Goal: Transaction & Acquisition: Purchase product/service

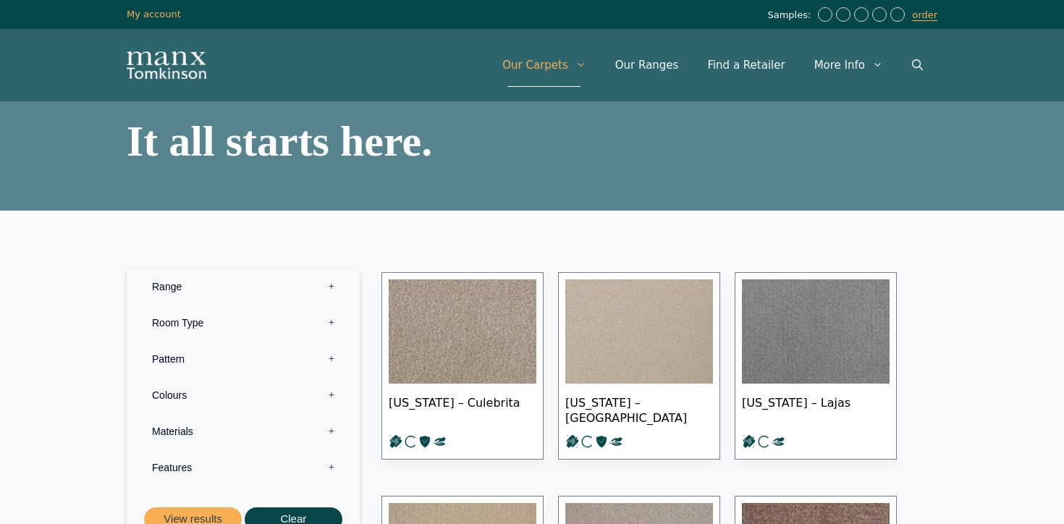
scroll to position [172, 0]
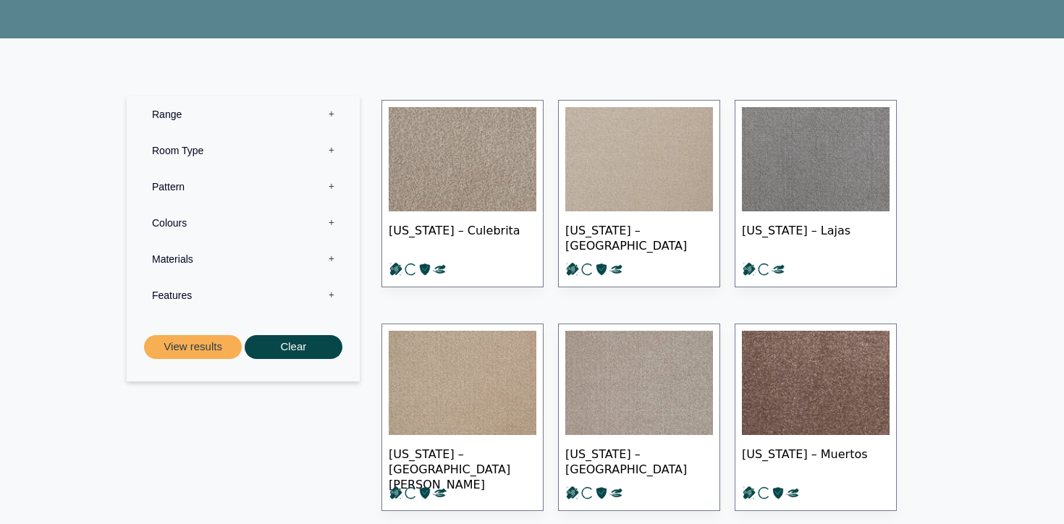
click at [295, 109] on label "Range 0" at bounding box center [243, 114] width 211 height 36
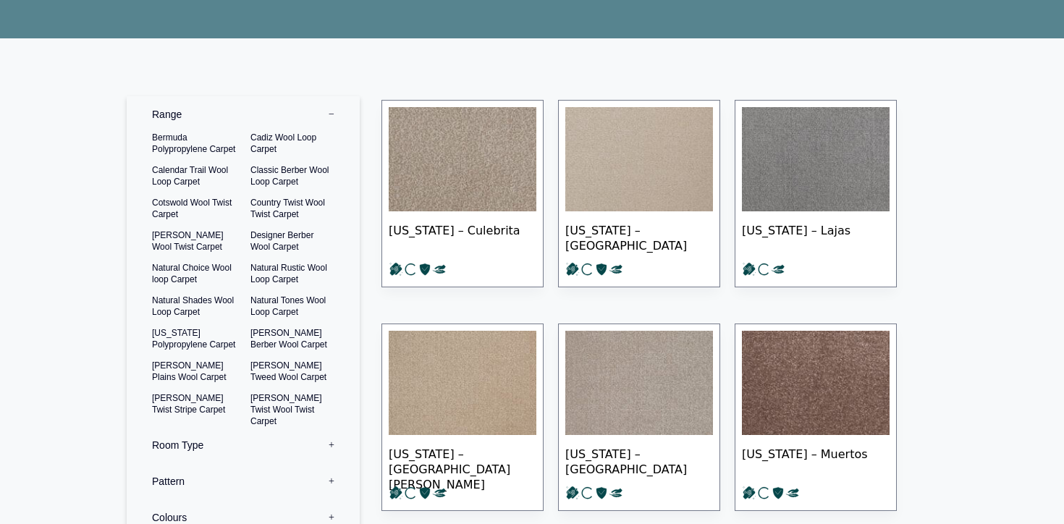
click at [295, 109] on label "Range 0" at bounding box center [243, 114] width 211 height 36
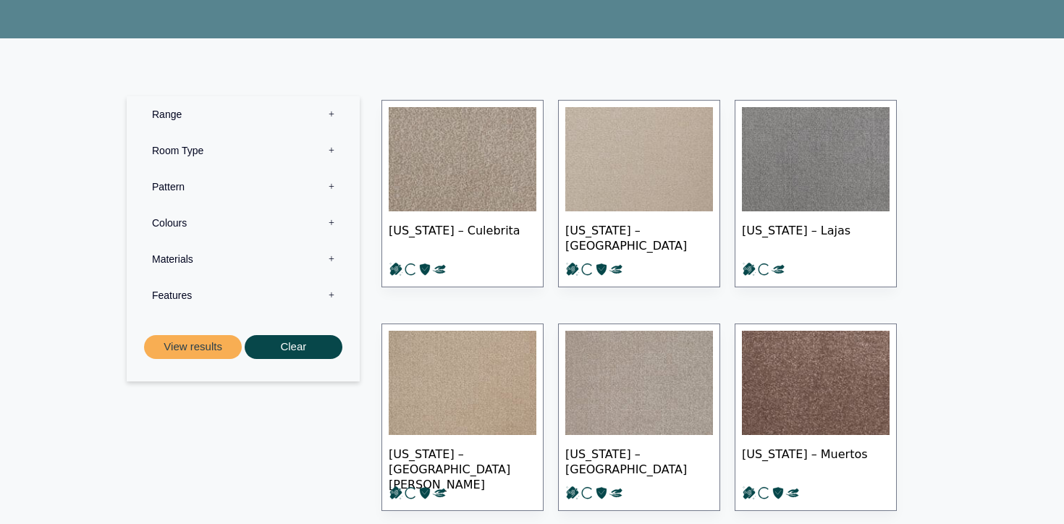
click at [264, 149] on label "Room Type 0" at bounding box center [243, 150] width 211 height 36
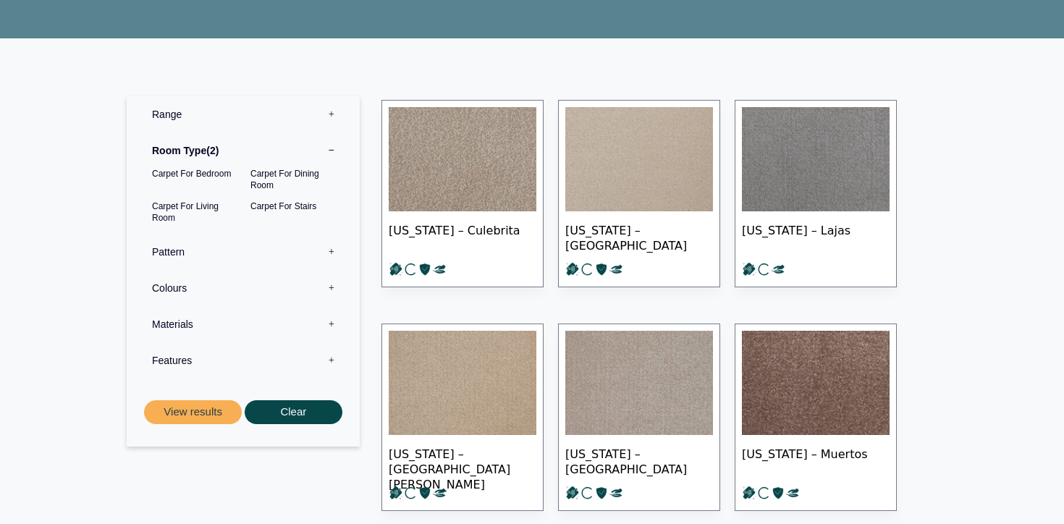
click at [239, 248] on label "Pattern 0" at bounding box center [243, 252] width 211 height 36
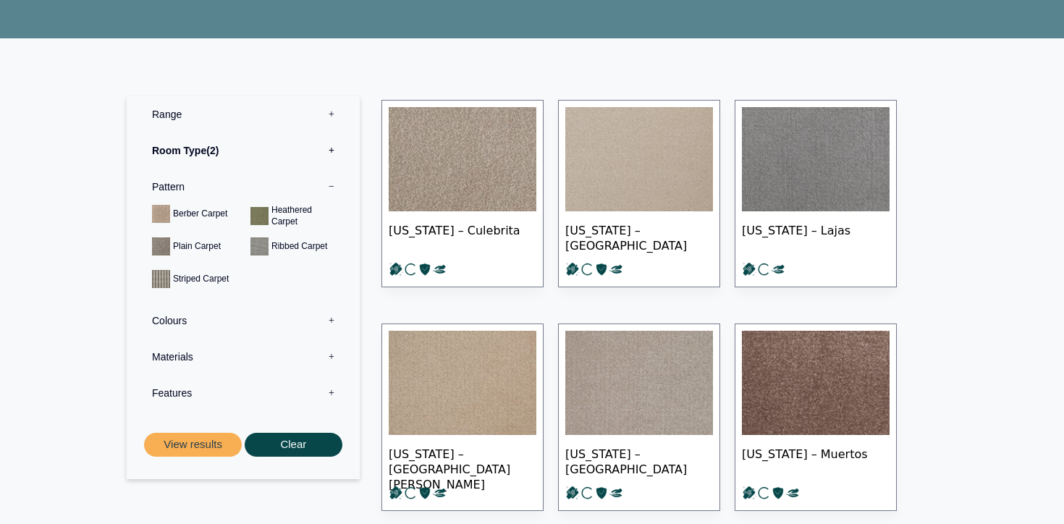
click at [253, 319] on label "Colours 0" at bounding box center [243, 321] width 211 height 36
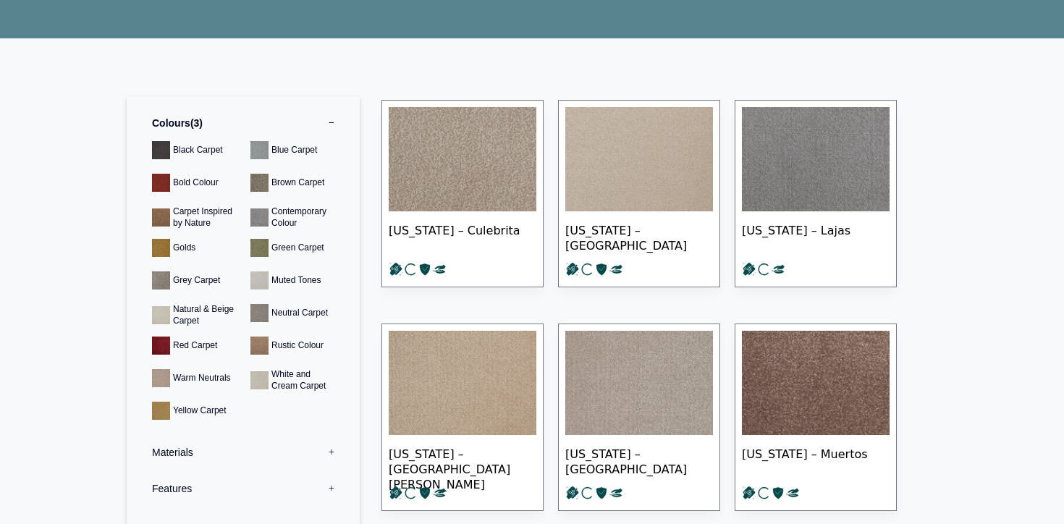
scroll to position [106, 0]
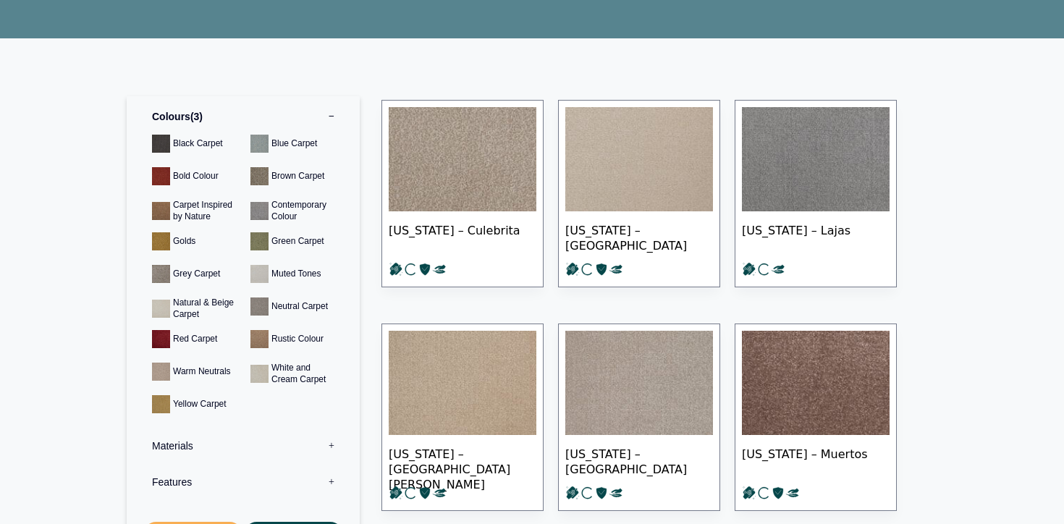
click at [250, 456] on label "Materials 0" at bounding box center [243, 446] width 211 height 36
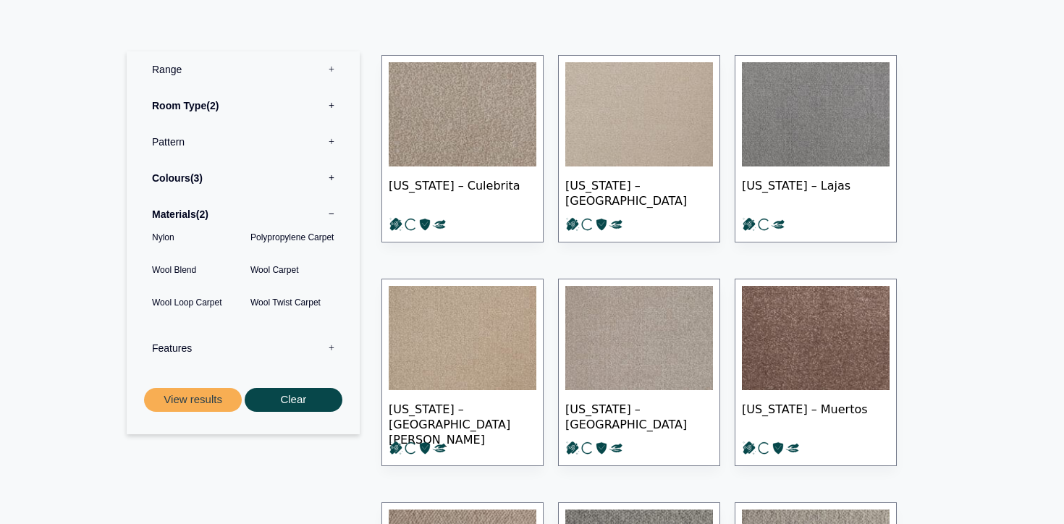
scroll to position [254, 0]
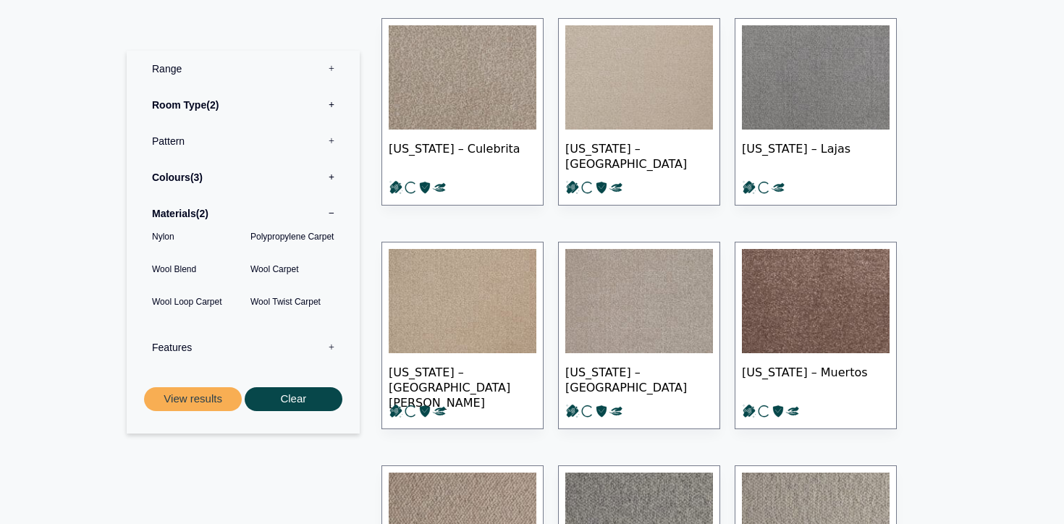
click at [229, 350] on label "Features 0" at bounding box center [243, 347] width 211 height 36
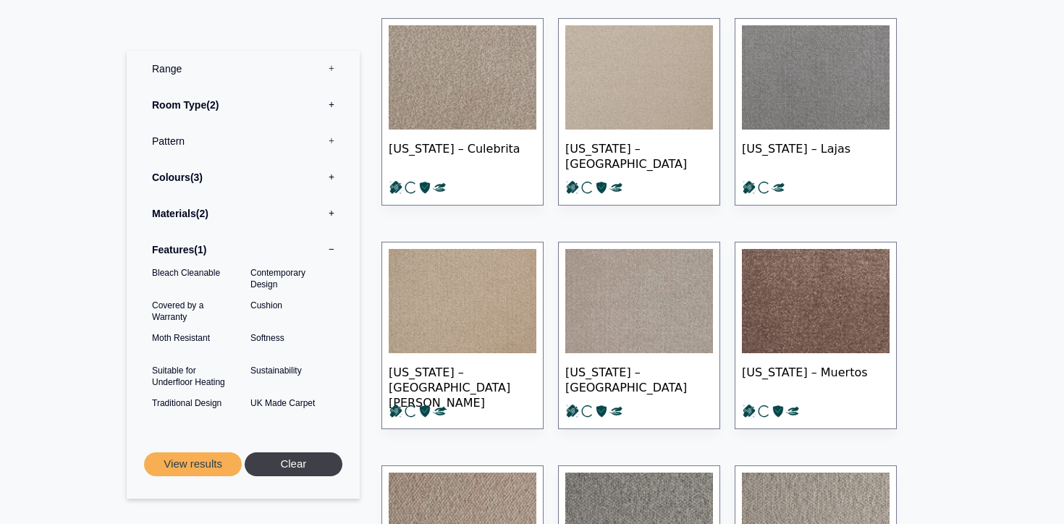
click at [300, 462] on button "Clear" at bounding box center [294, 464] width 98 height 24
click at [187, 64] on label "Range 0" at bounding box center [243, 69] width 211 height 36
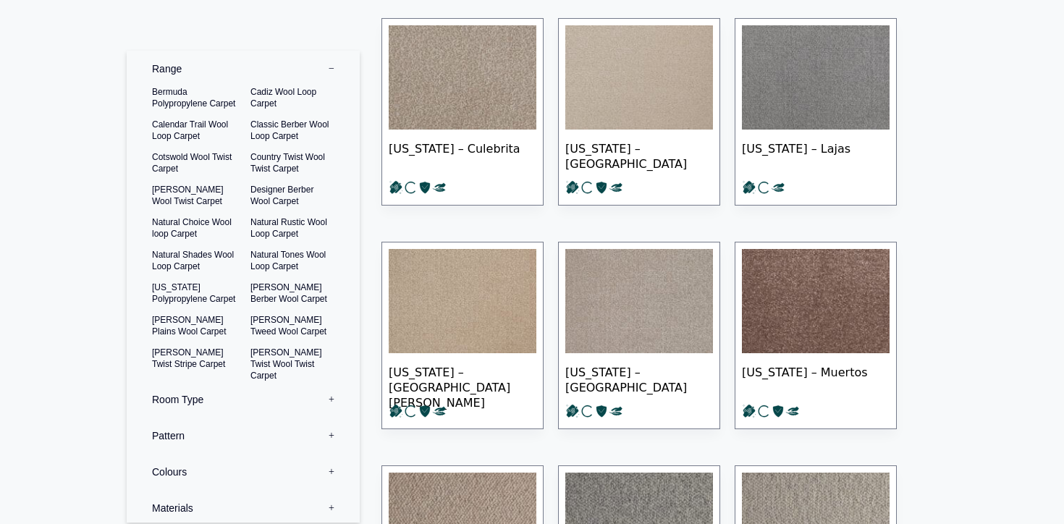
click at [168, 79] on label "Range 0" at bounding box center [243, 69] width 211 height 36
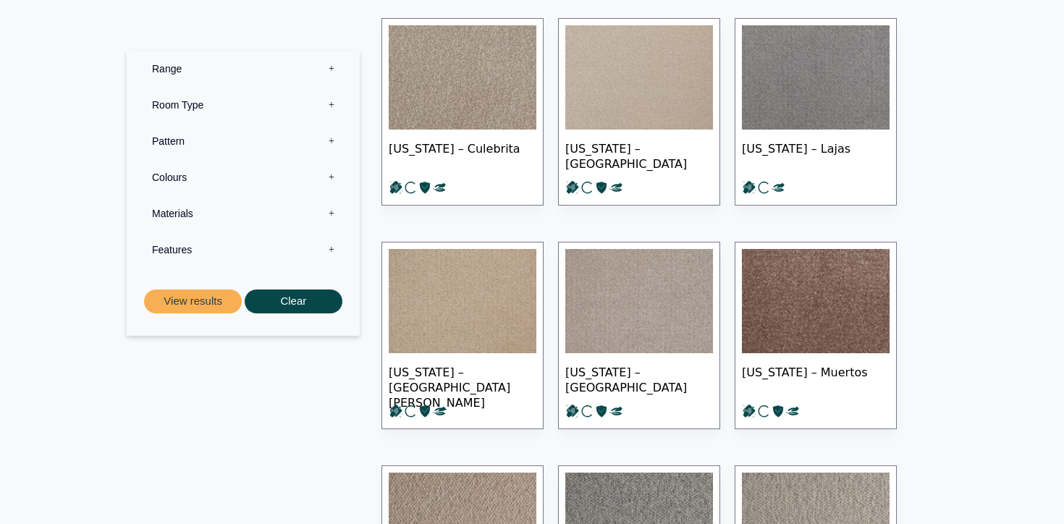
click at [188, 104] on label "Room Type 0" at bounding box center [243, 105] width 211 height 36
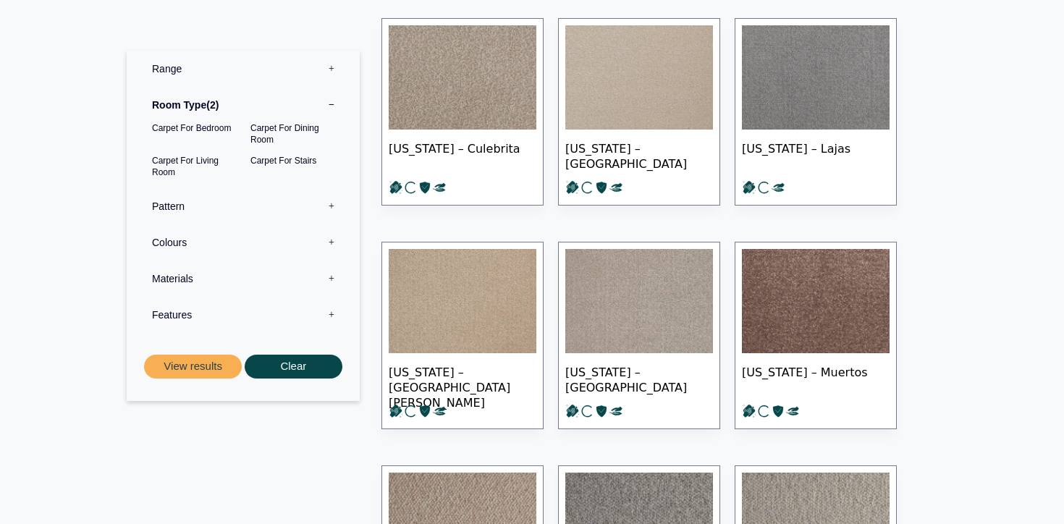
click at [241, 195] on label "Pattern 0" at bounding box center [243, 206] width 211 height 36
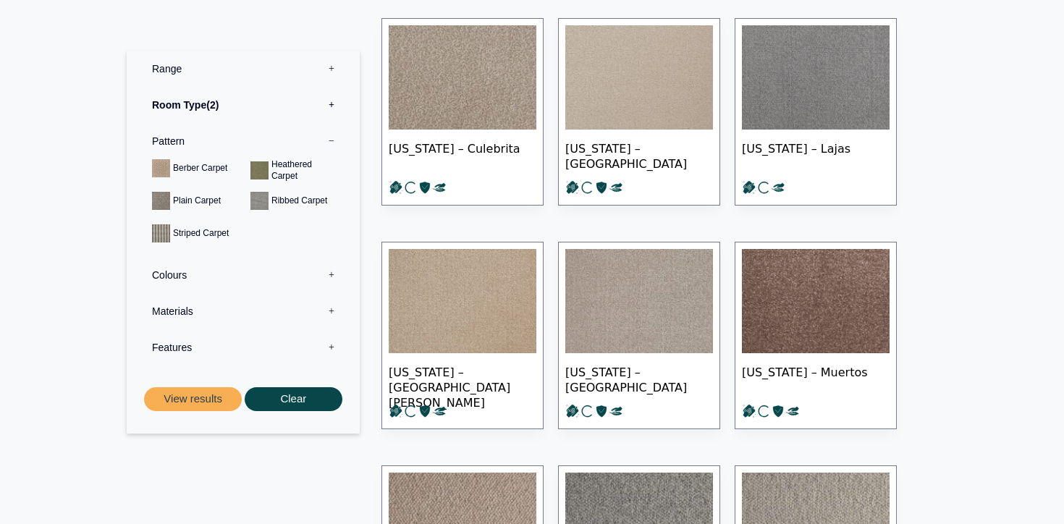
click at [218, 267] on label "Colours 0" at bounding box center [243, 275] width 211 height 36
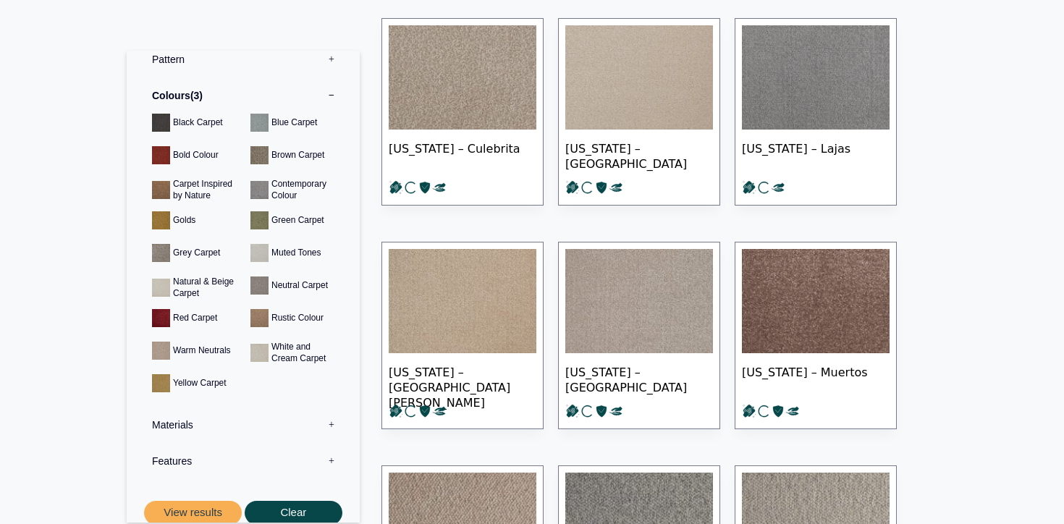
scroll to position [106, 0]
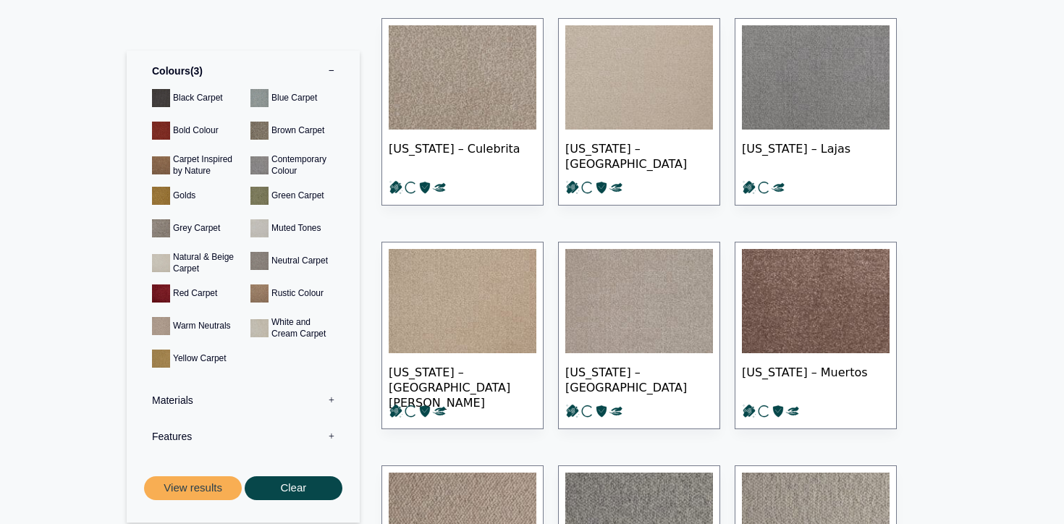
click at [237, 397] on label "Materials 0" at bounding box center [243, 400] width 211 height 36
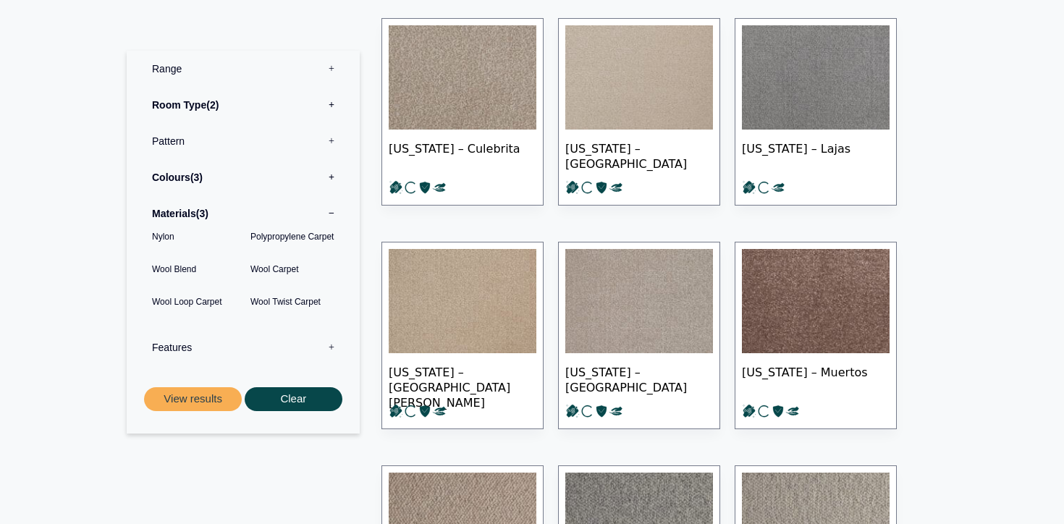
click at [208, 350] on label "Features 0" at bounding box center [243, 347] width 211 height 36
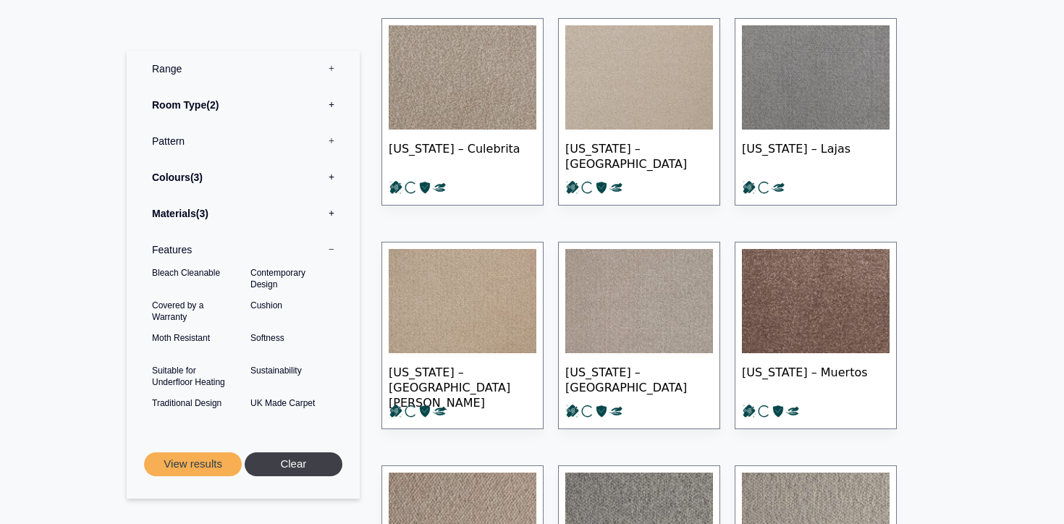
click at [293, 467] on button "Clear" at bounding box center [294, 464] width 98 height 24
click at [188, 75] on label "Range 0" at bounding box center [243, 69] width 211 height 36
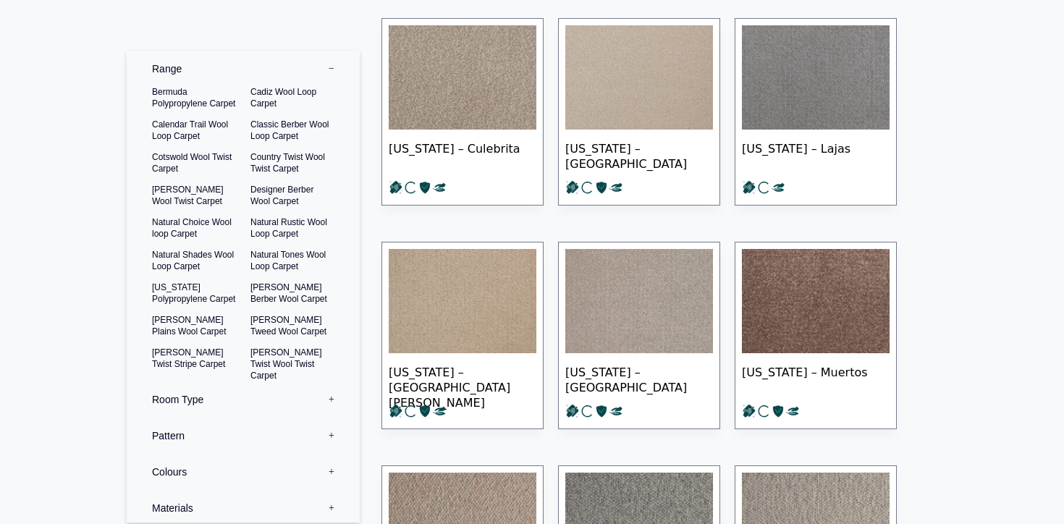
click at [182, 56] on label "Range 0" at bounding box center [243, 69] width 211 height 36
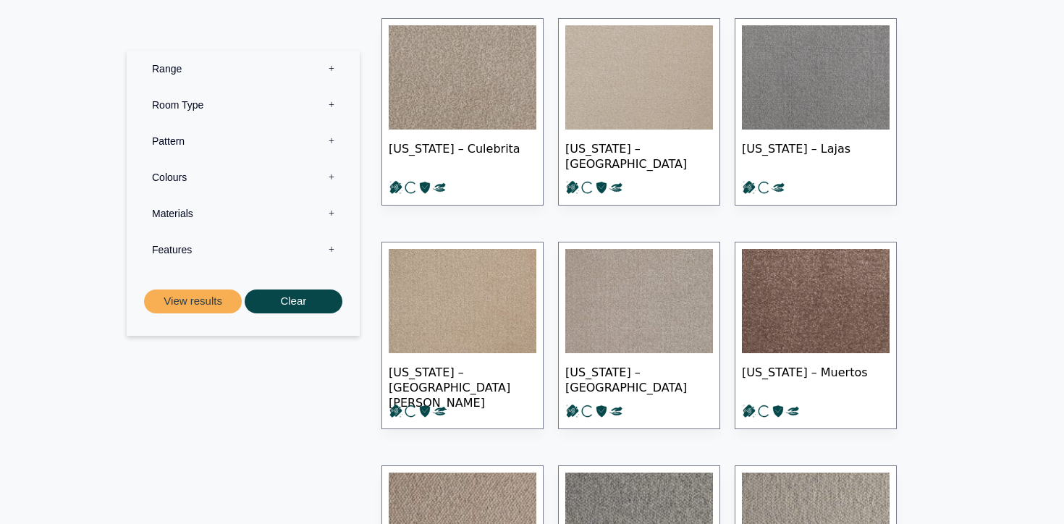
click at [201, 94] on label "Room Type 0" at bounding box center [243, 105] width 211 height 36
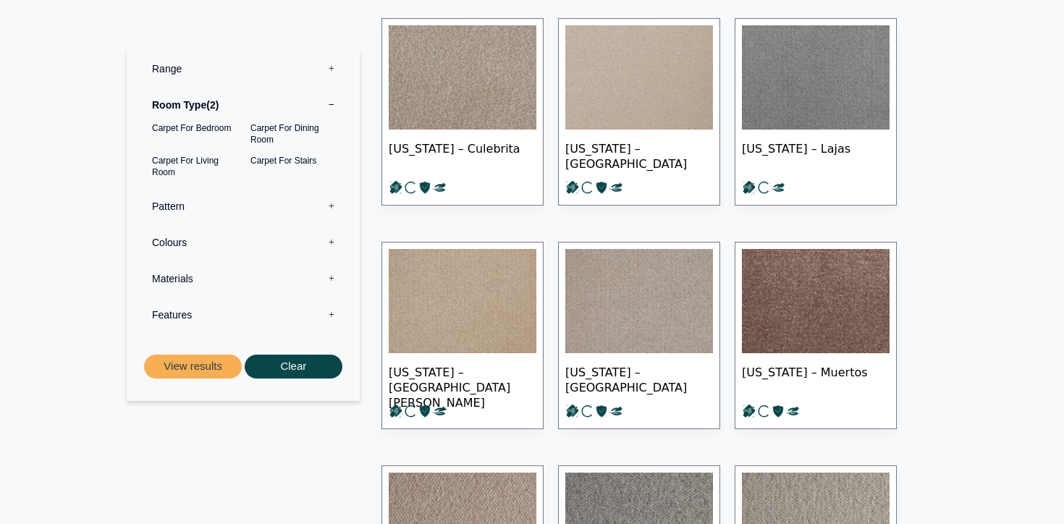
click at [201, 202] on label "Pattern 0" at bounding box center [243, 206] width 211 height 36
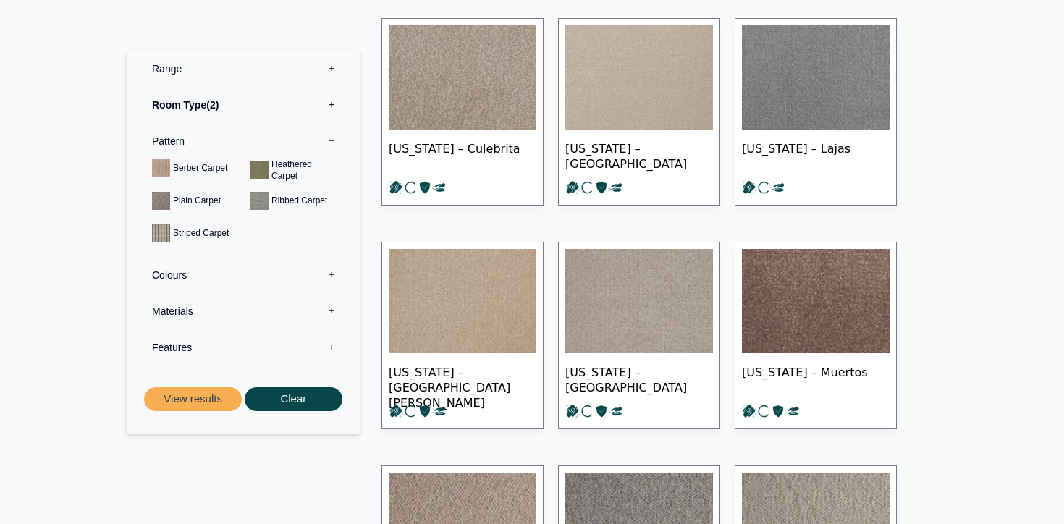
click at [174, 273] on label "Colours 0" at bounding box center [243, 275] width 211 height 36
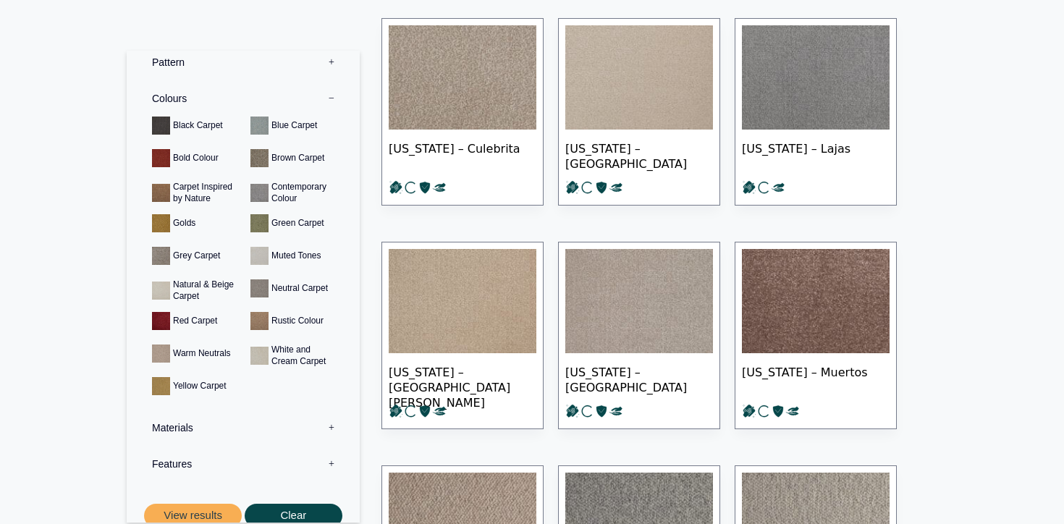
scroll to position [106, 0]
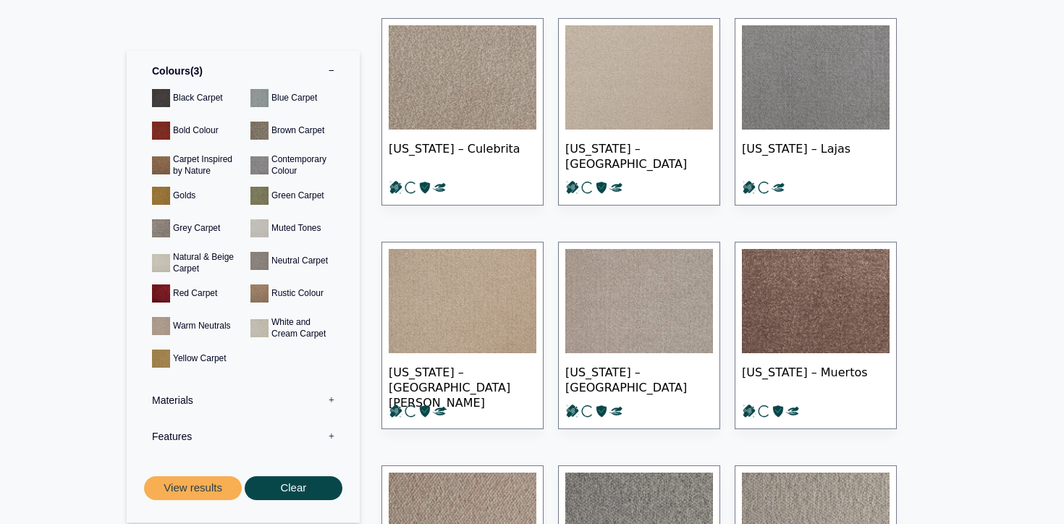
click at [202, 405] on label "Materials 0" at bounding box center [243, 400] width 211 height 36
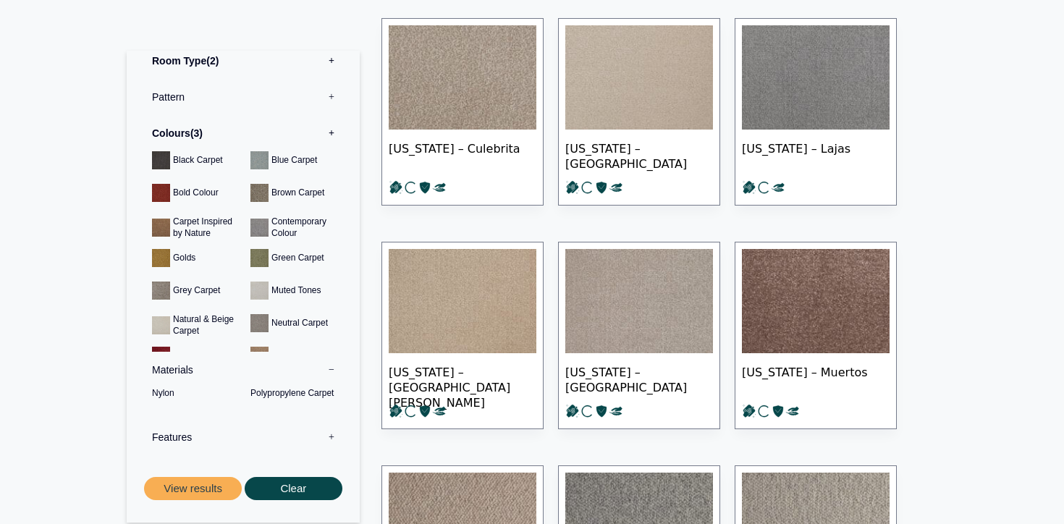
scroll to position [0, 0]
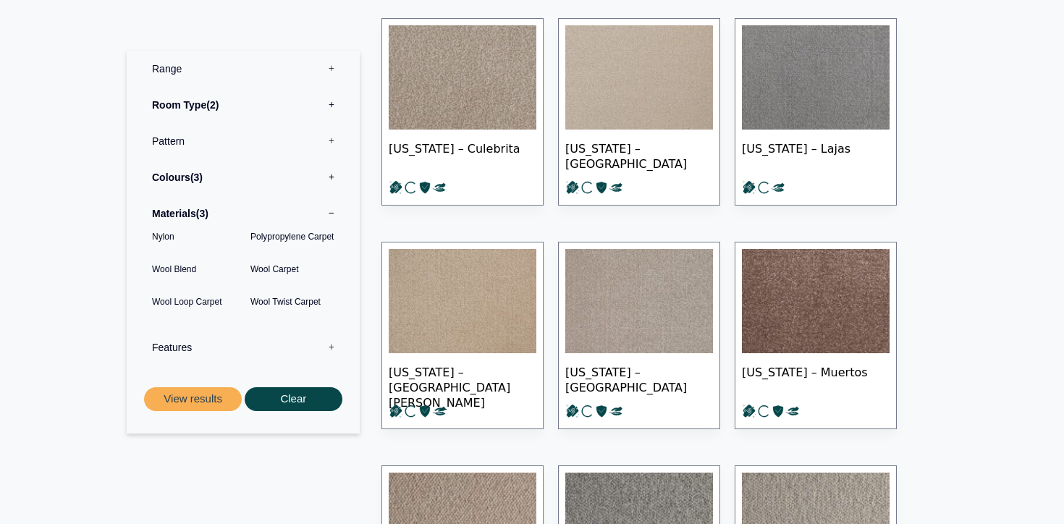
click at [177, 350] on label "Features 0" at bounding box center [243, 347] width 211 height 36
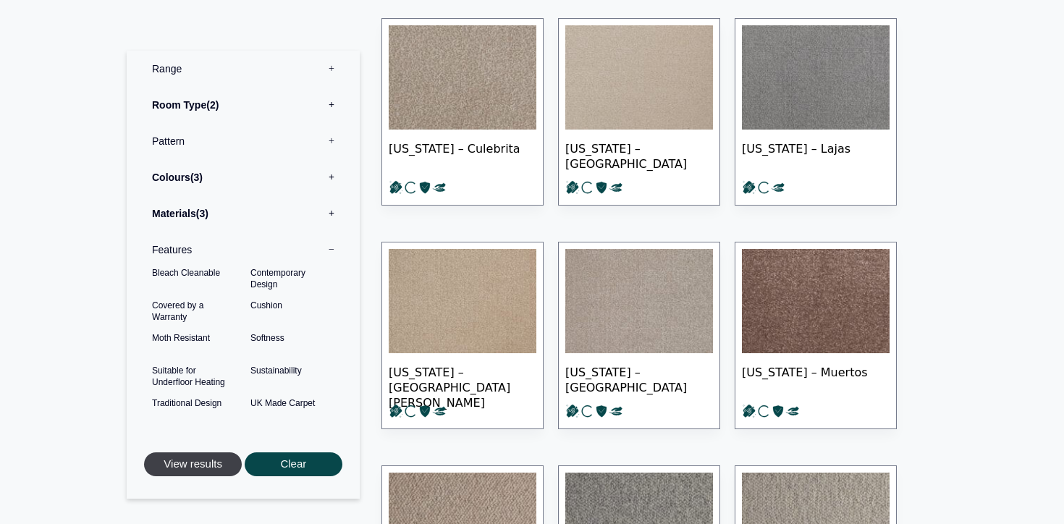
click at [177, 465] on button "View results" at bounding box center [193, 464] width 98 height 24
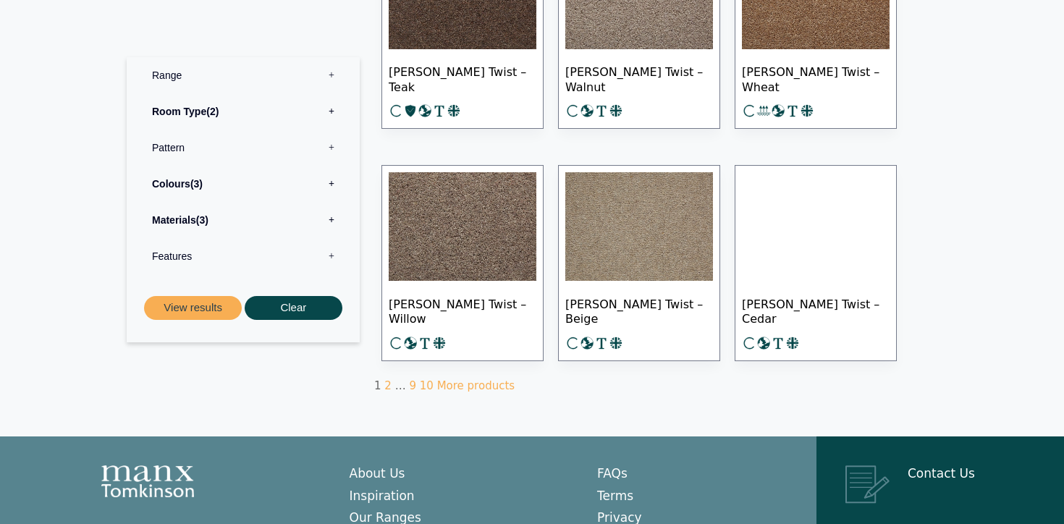
scroll to position [993, 0]
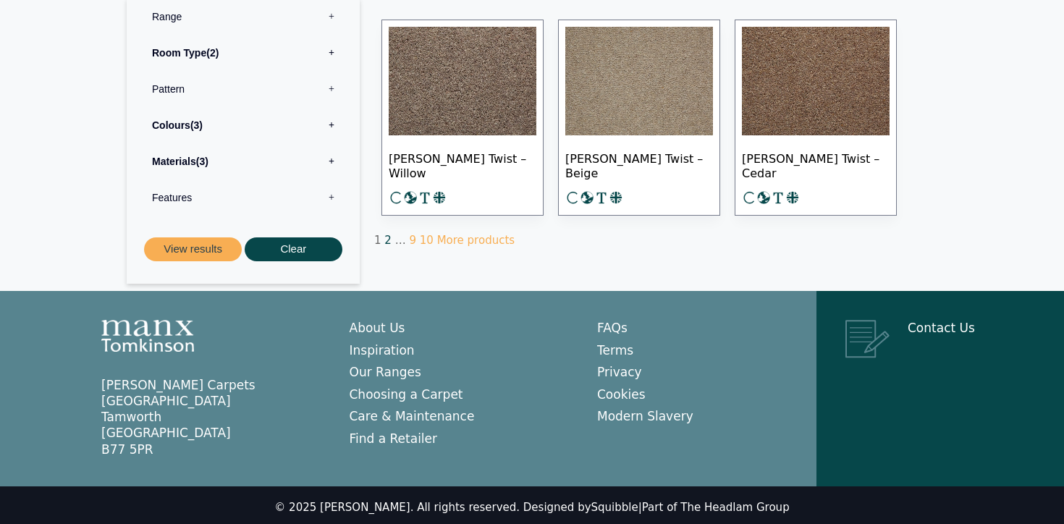
click at [387, 237] on link "2" at bounding box center [387, 240] width 7 height 13
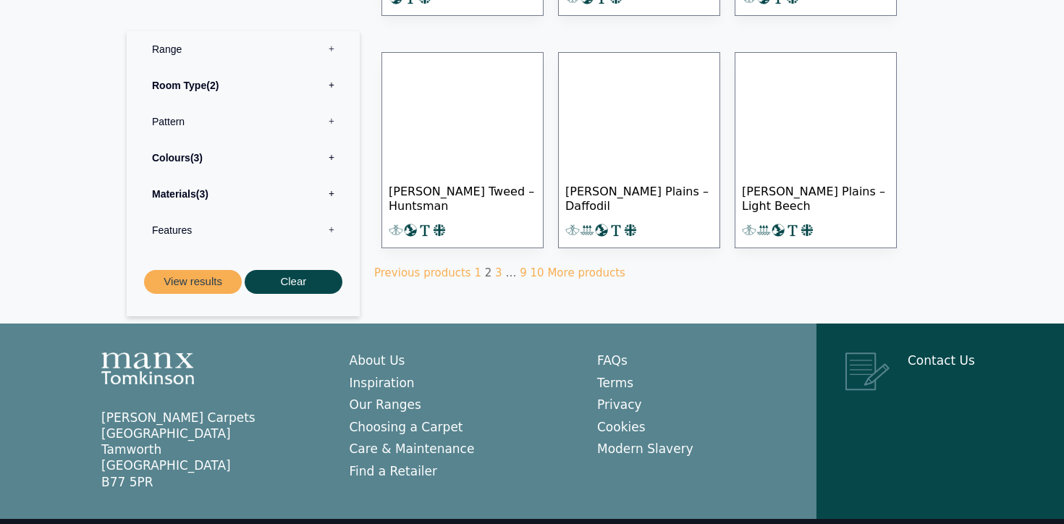
scroll to position [985, 0]
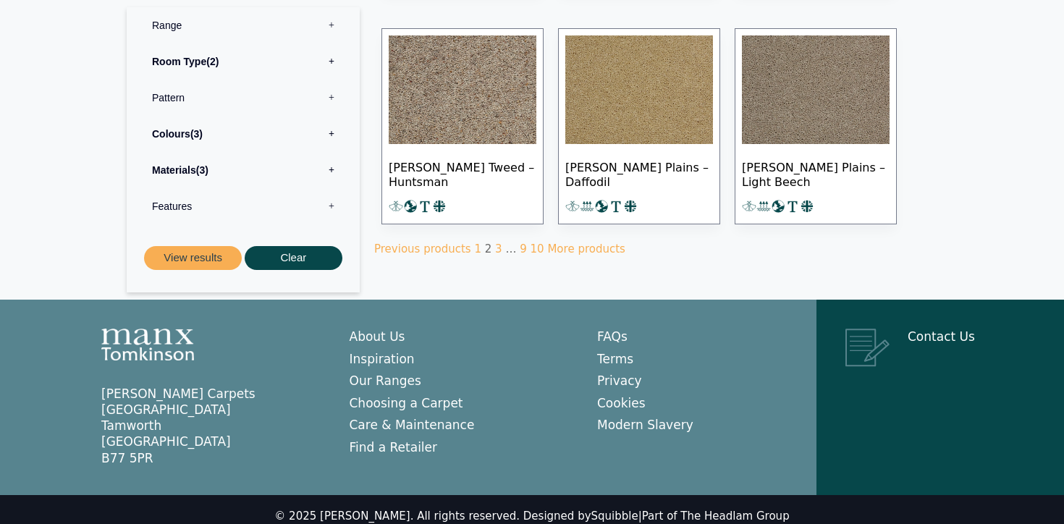
click at [482, 243] on div "Previous products 1 2 3 … 9 10 More products" at bounding box center [654, 250] width 560 height 14
click at [495, 243] on link "3" at bounding box center [498, 249] width 7 height 13
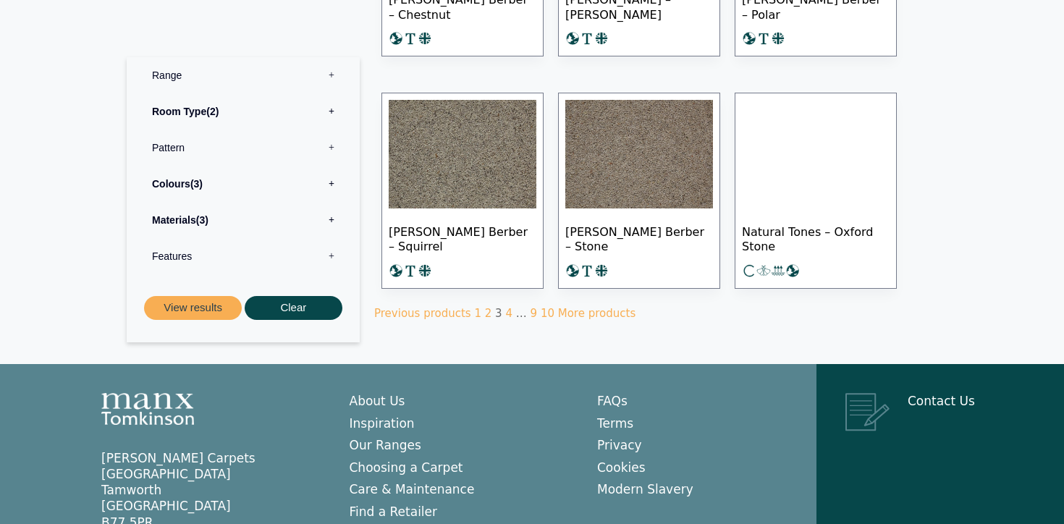
scroll to position [925, 0]
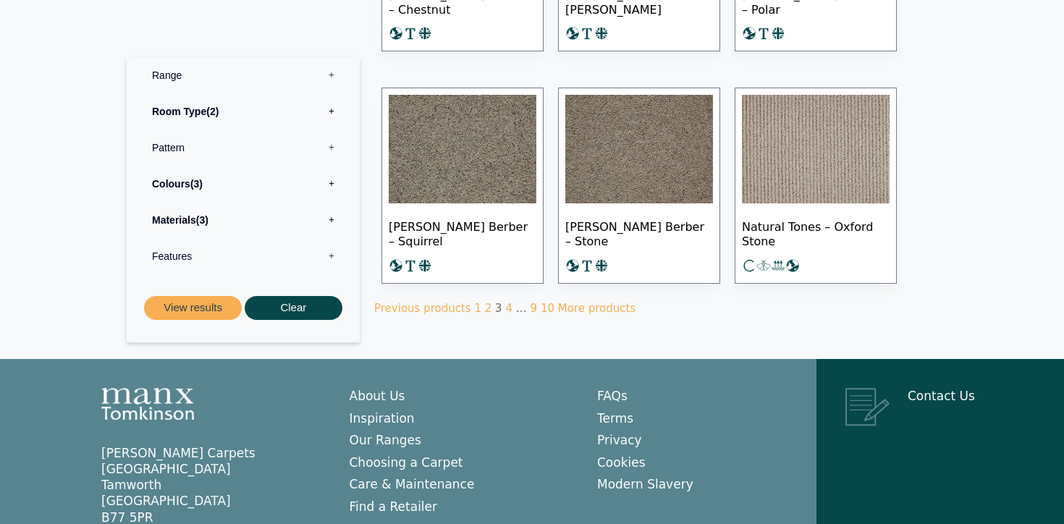
click at [793, 155] on img at bounding box center [816, 149] width 148 height 109
click at [505, 306] on link "4" at bounding box center [508, 308] width 7 height 13
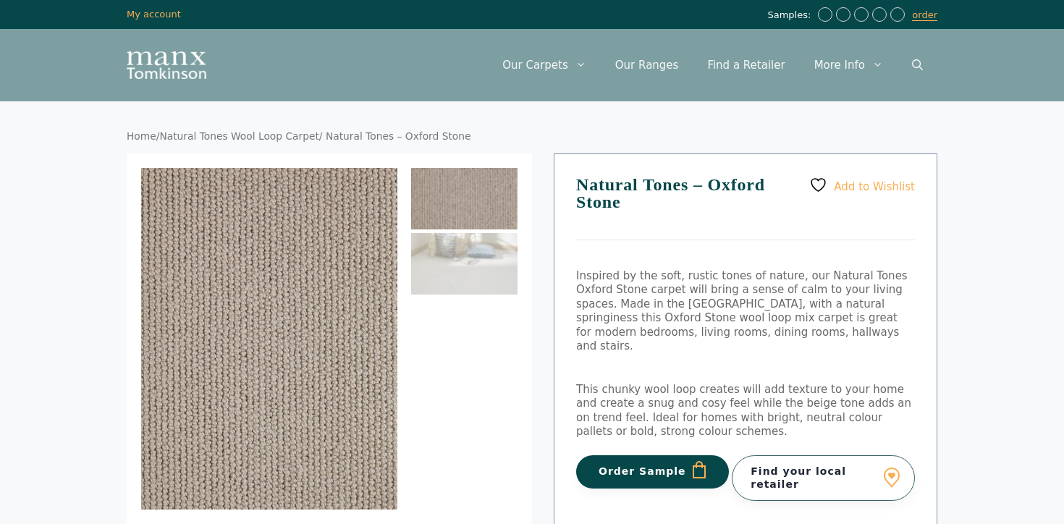
click at [650, 421] on div "Add to Wishlist Natural Tones – Oxford Stone Inspired by the soft, rustic tones…" at bounding box center [746, 384] width 384 height 463
click at [649, 455] on button "Order Sample" at bounding box center [652, 471] width 153 height 33
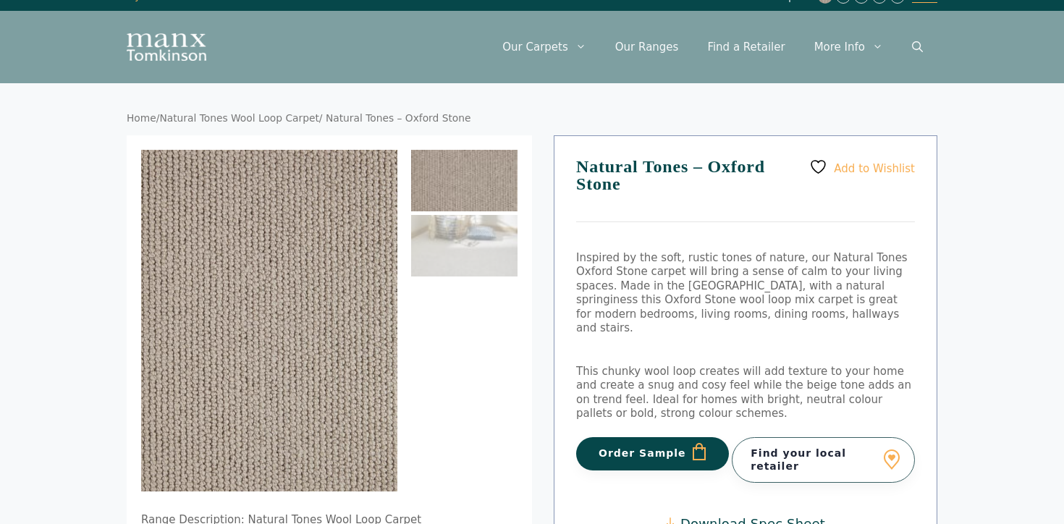
scroll to position [20, 0]
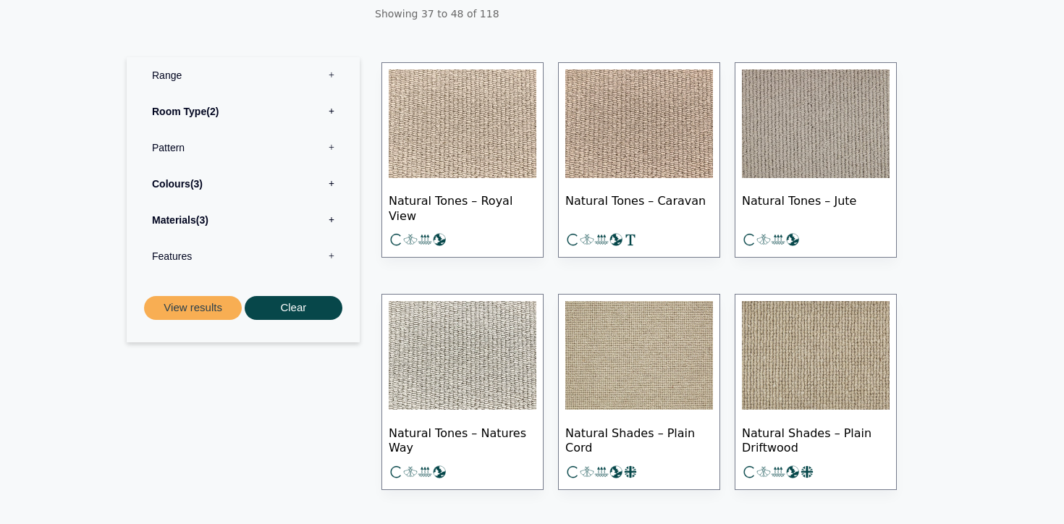
scroll to position [261, 0]
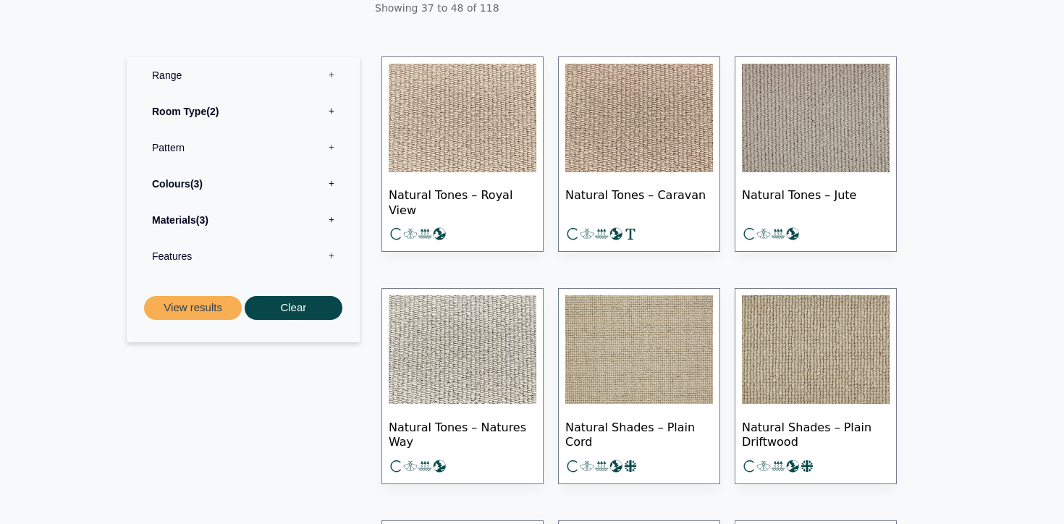
click at [490, 123] on img at bounding box center [463, 118] width 148 height 109
click at [799, 133] on img at bounding box center [816, 118] width 148 height 109
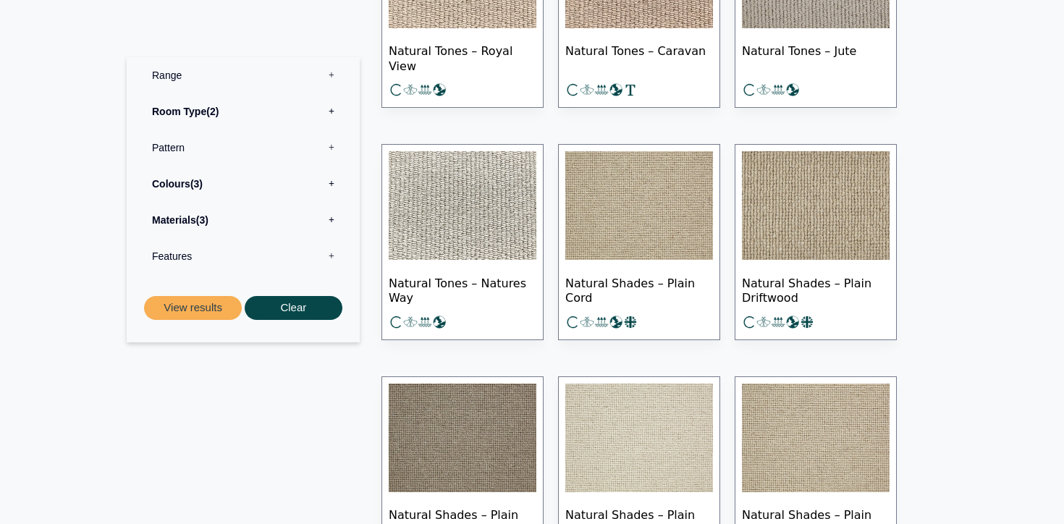
scroll to position [430, 0]
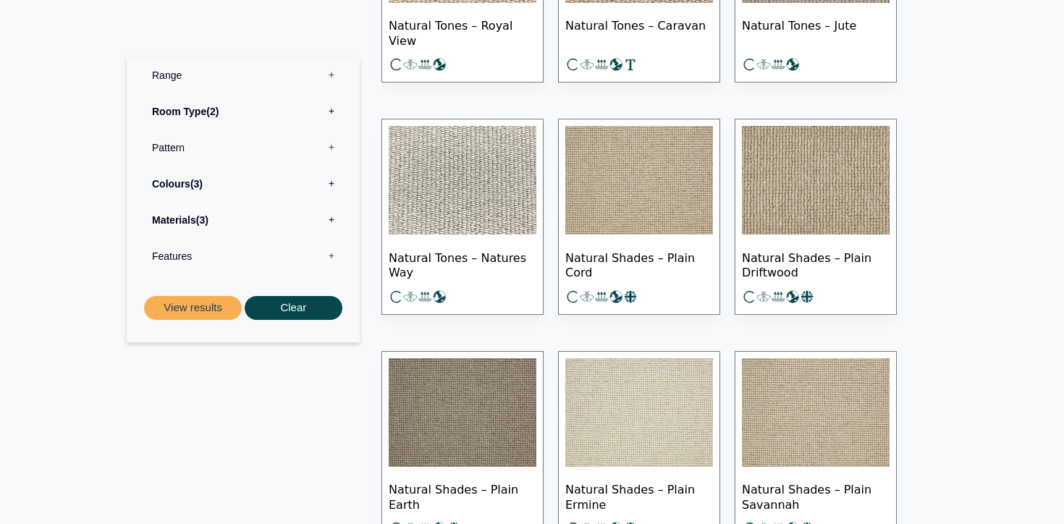
click at [483, 224] on img at bounding box center [463, 180] width 148 height 109
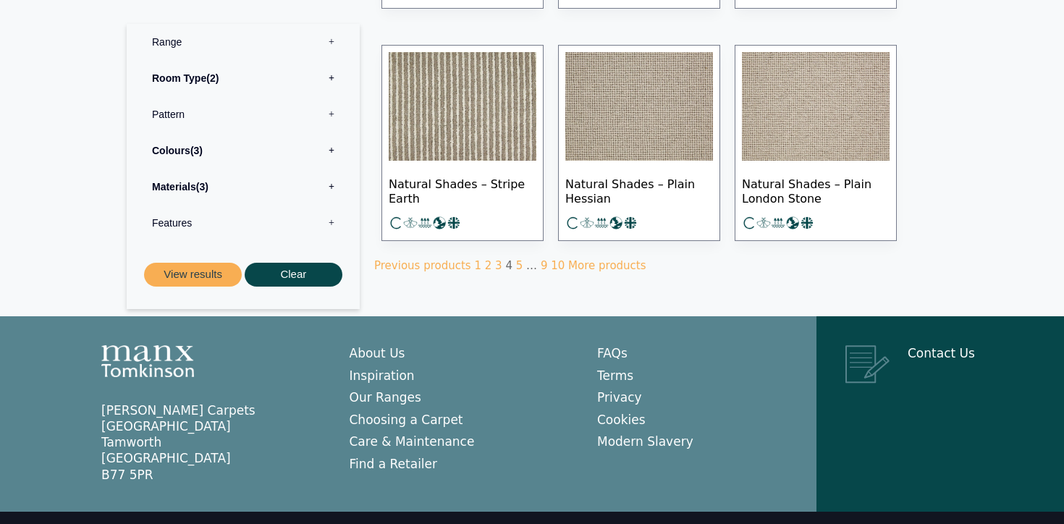
scroll to position [993, 0]
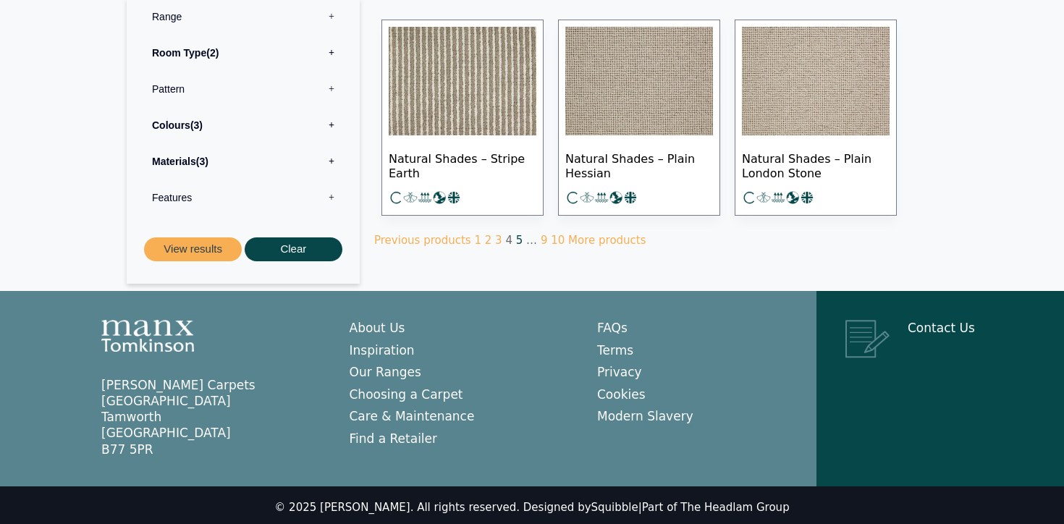
click at [516, 235] on link "5" at bounding box center [519, 240] width 7 height 13
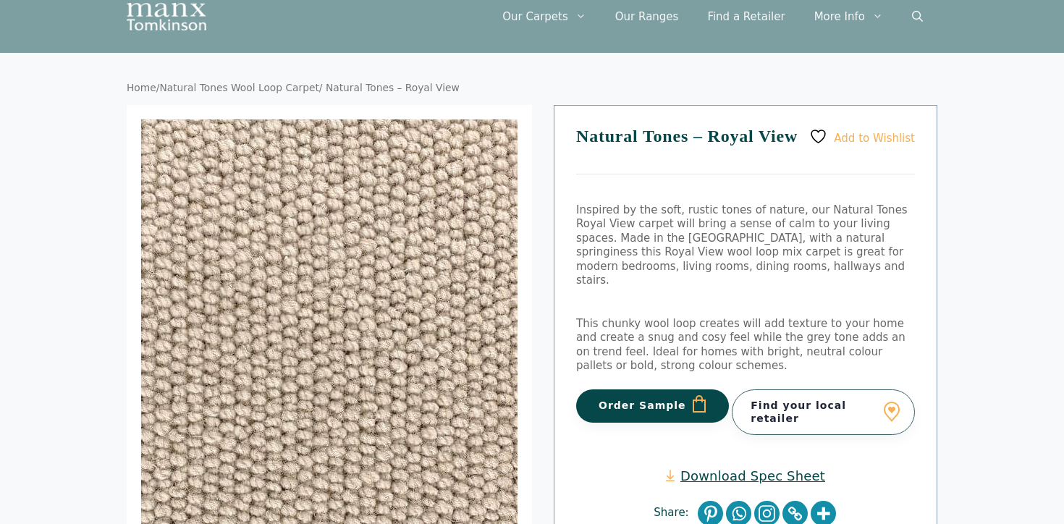
scroll to position [107, 0]
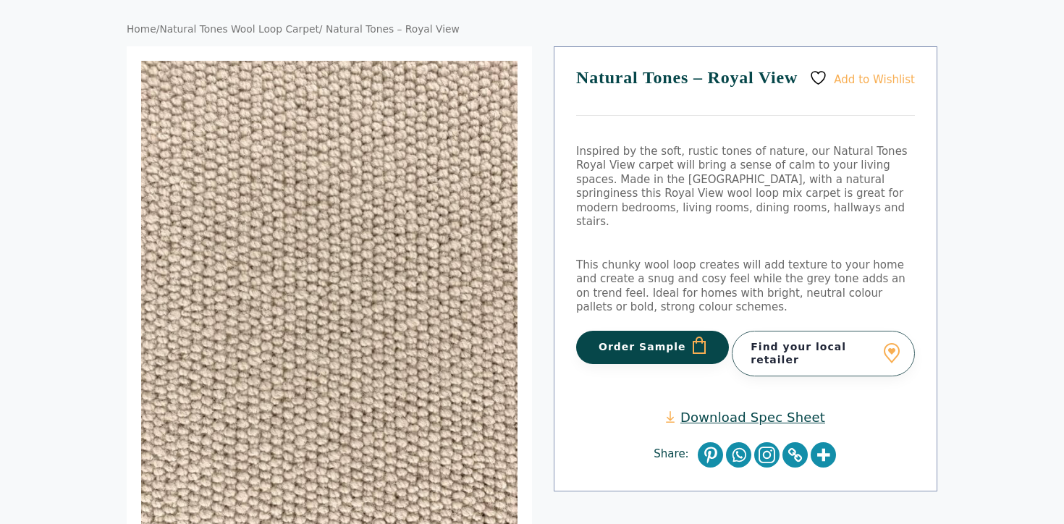
click at [628, 346] on button "Order Sample" at bounding box center [652, 347] width 153 height 33
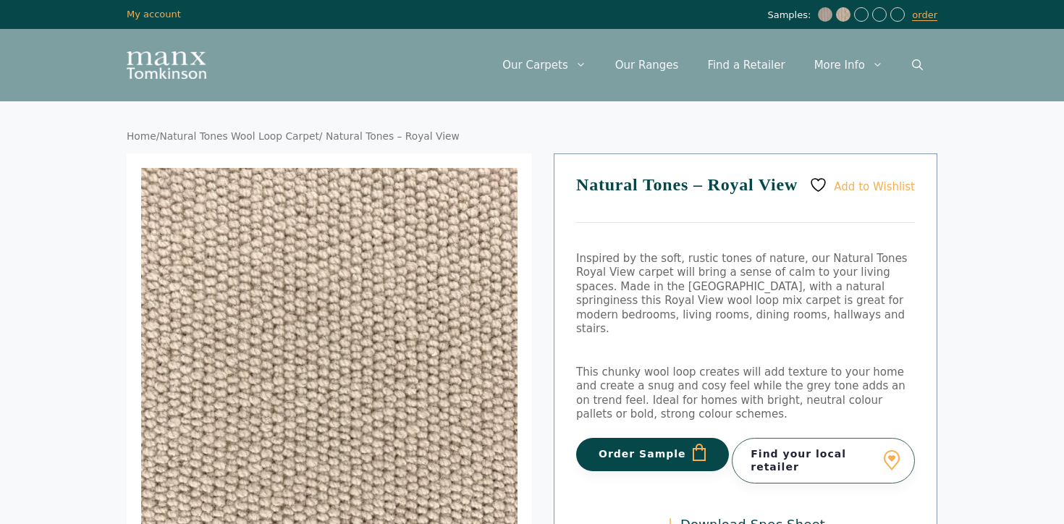
scroll to position [107, 0]
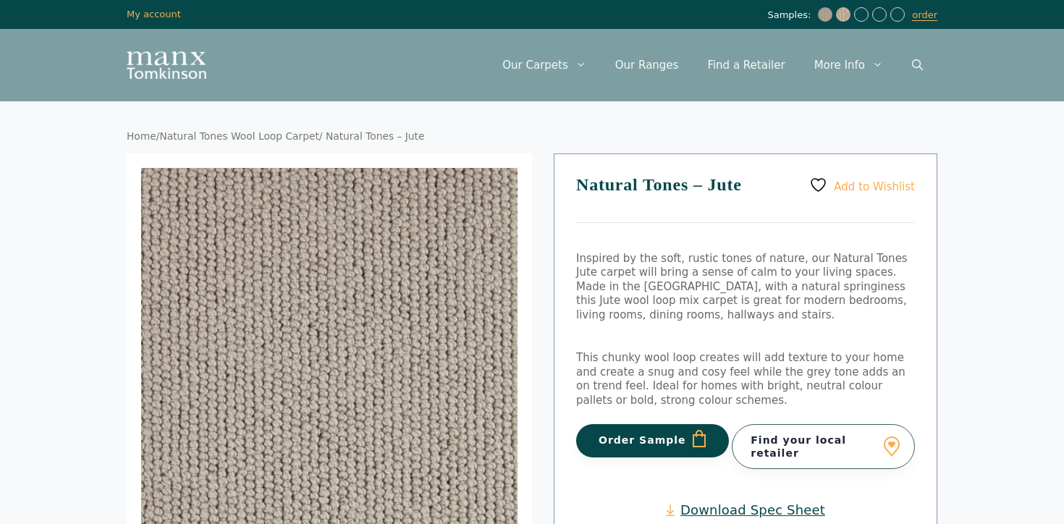
click at [644, 442] on button "Order Sample" at bounding box center [652, 440] width 153 height 33
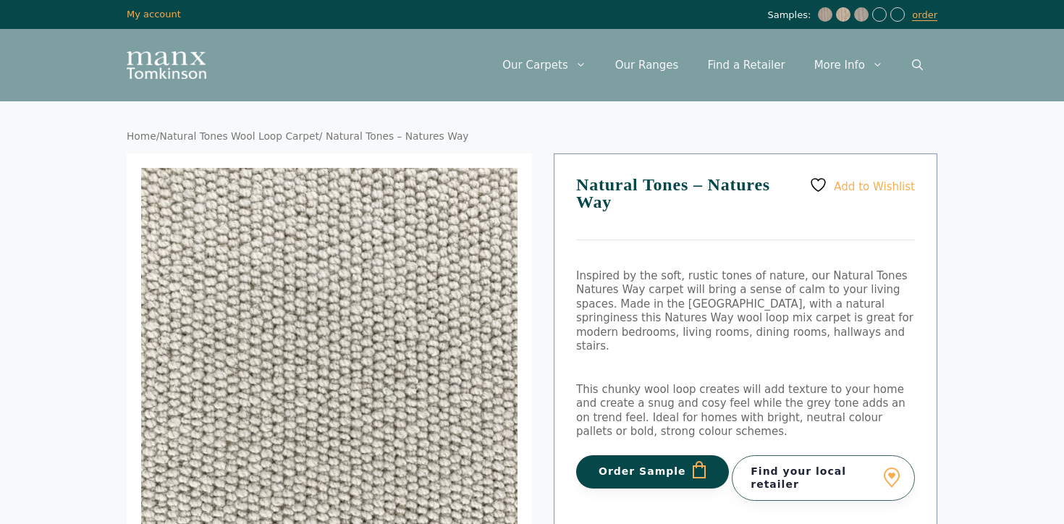
click at [632, 455] on button "Order Sample" at bounding box center [652, 471] width 153 height 33
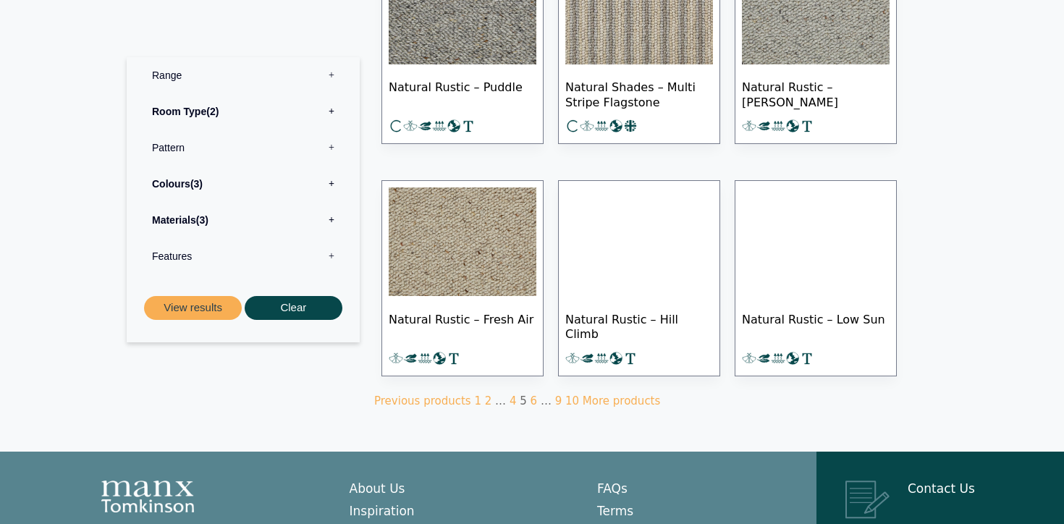
scroll to position [993, 0]
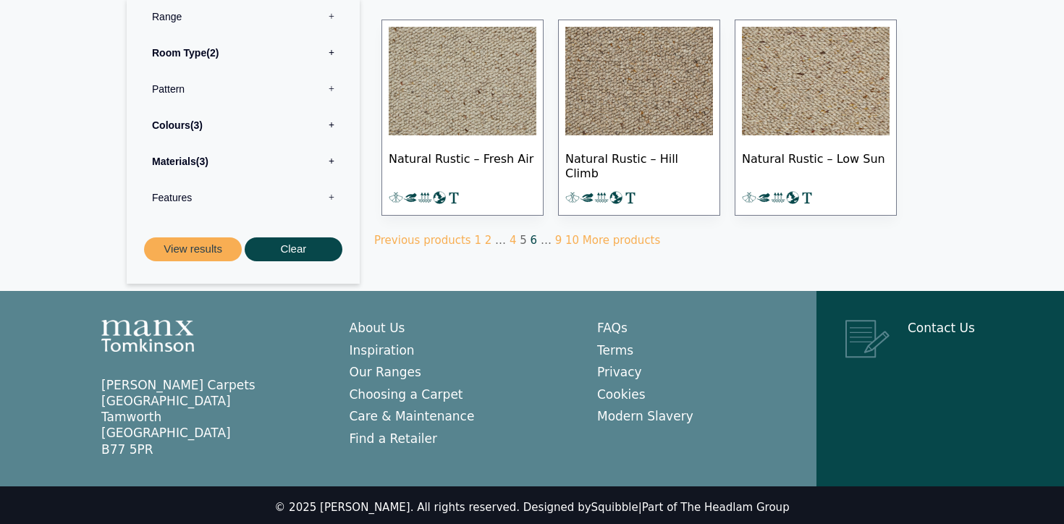
click at [531, 235] on link "6" at bounding box center [534, 240] width 7 height 13
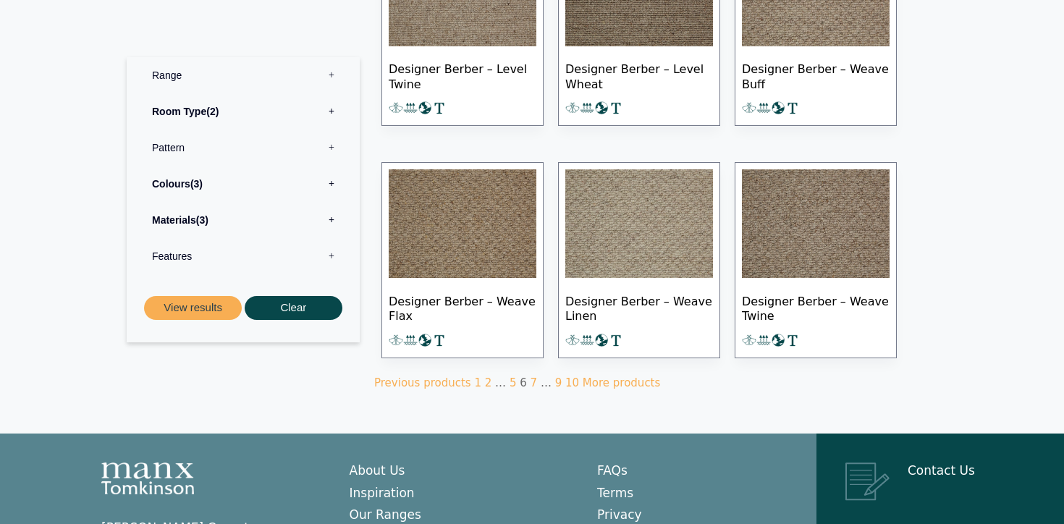
scroll to position [876, 0]
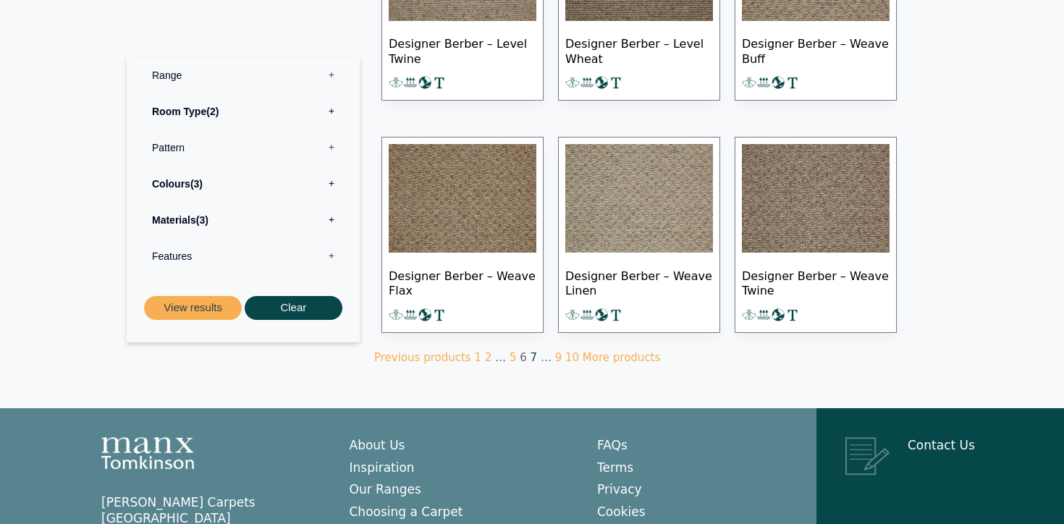
click at [531, 353] on link "7" at bounding box center [534, 357] width 7 height 13
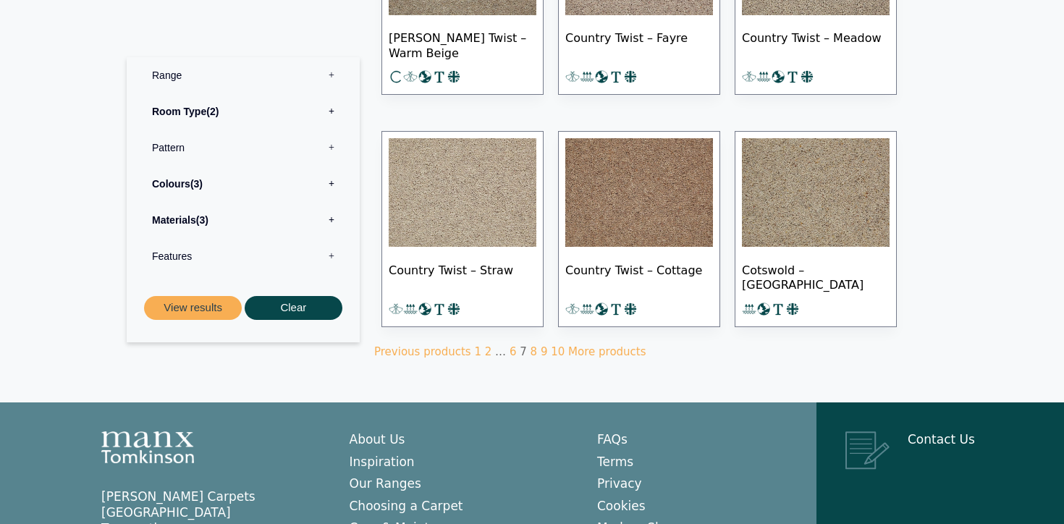
scroll to position [922, 0]
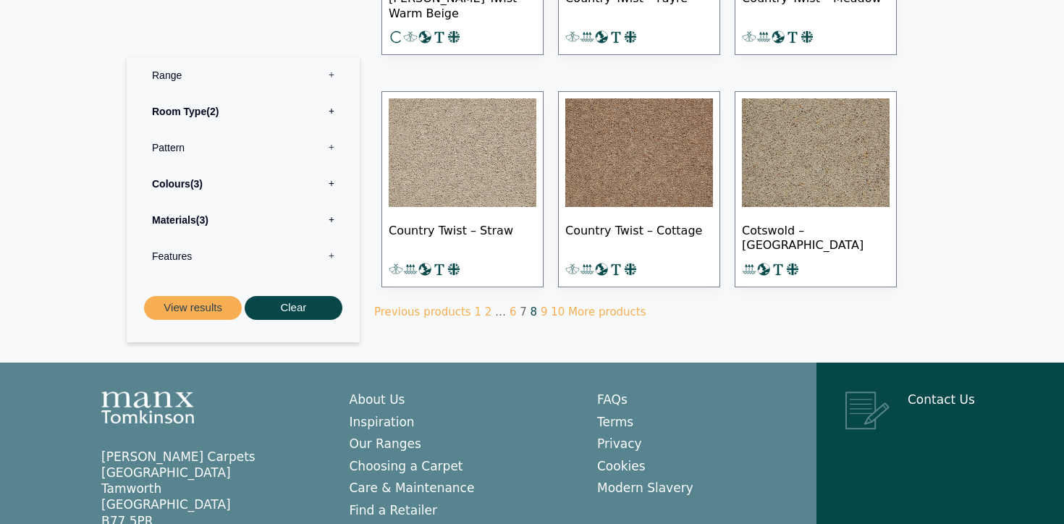
click at [531, 310] on link "8" at bounding box center [534, 312] width 7 height 13
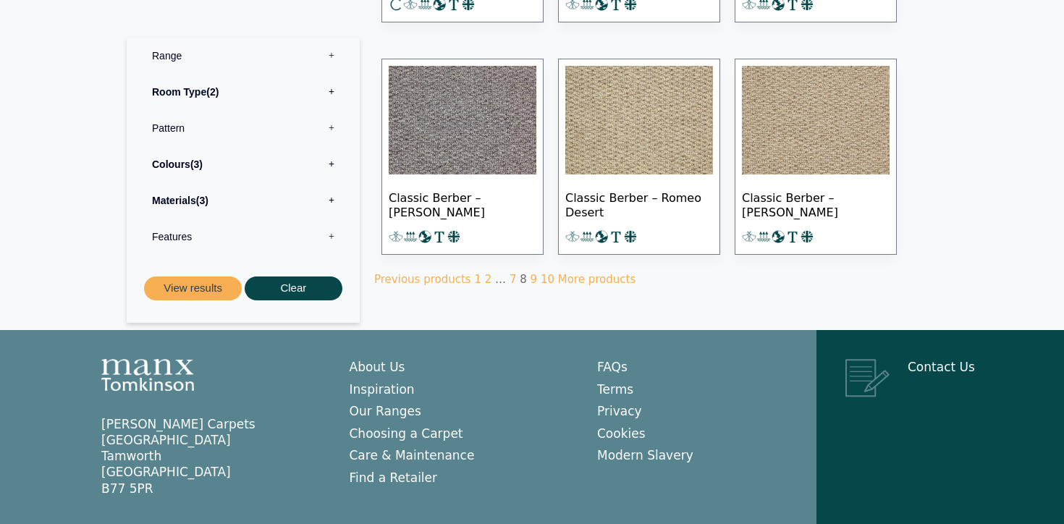
scroll to position [955, 0]
click at [531, 274] on link "9" at bounding box center [534, 278] width 7 height 13
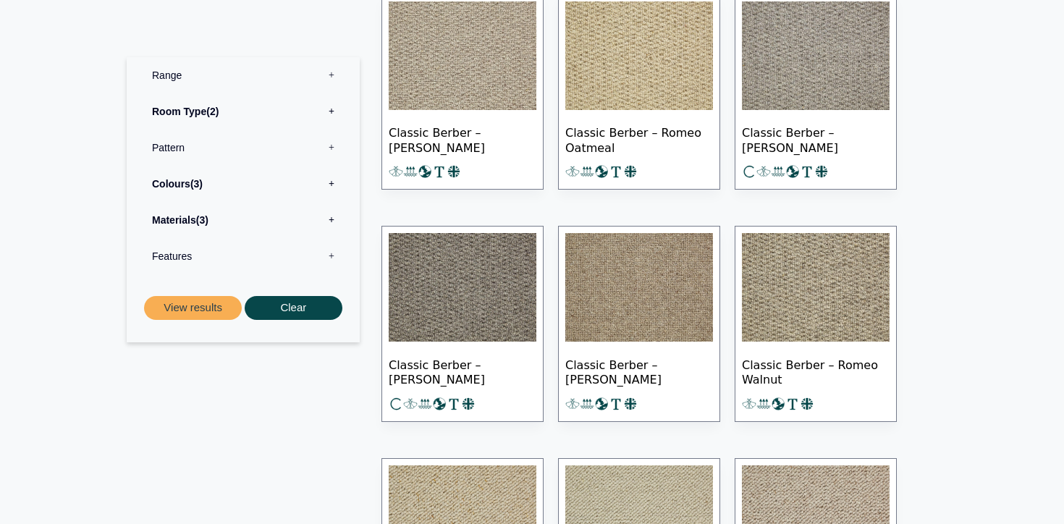
scroll to position [132, 0]
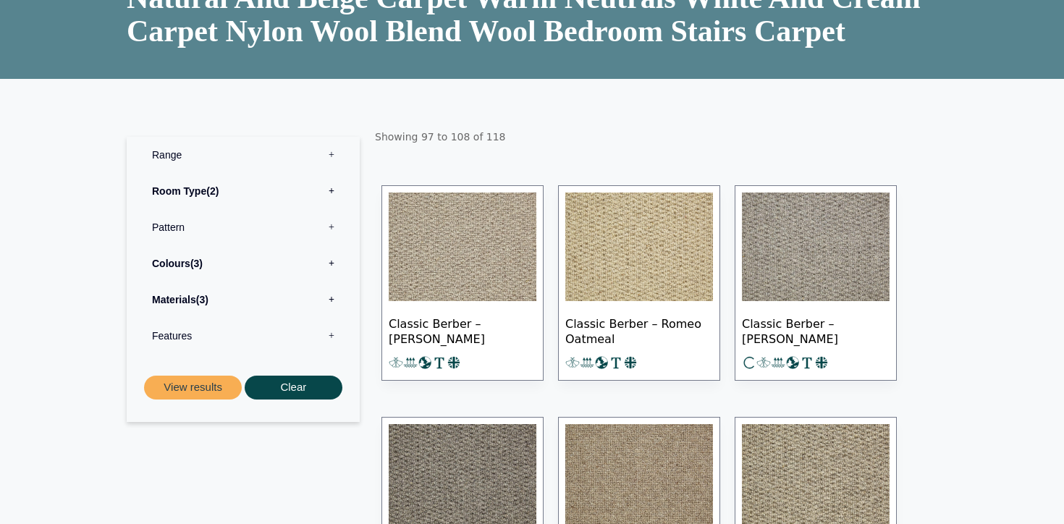
click at [497, 257] on img at bounding box center [463, 247] width 148 height 109
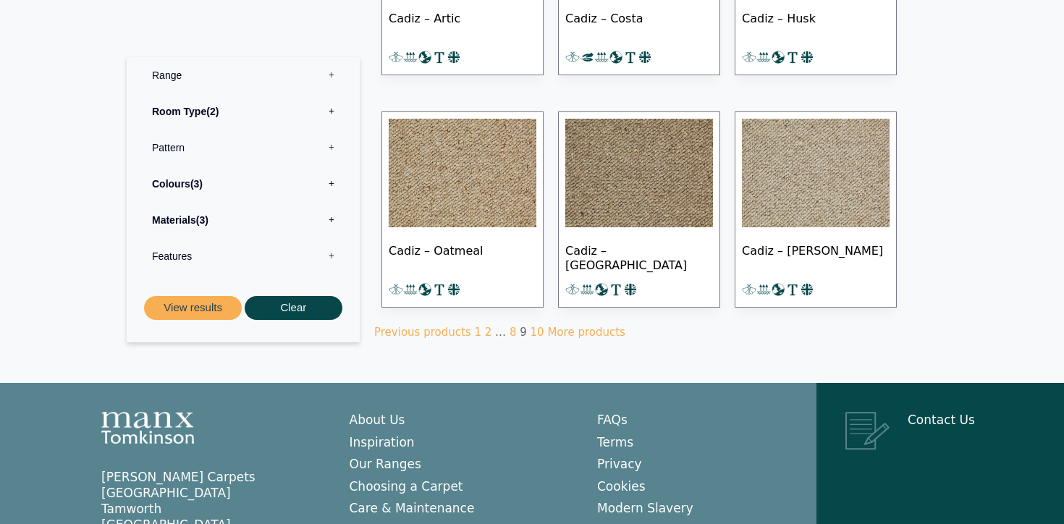
scroll to position [993, 0]
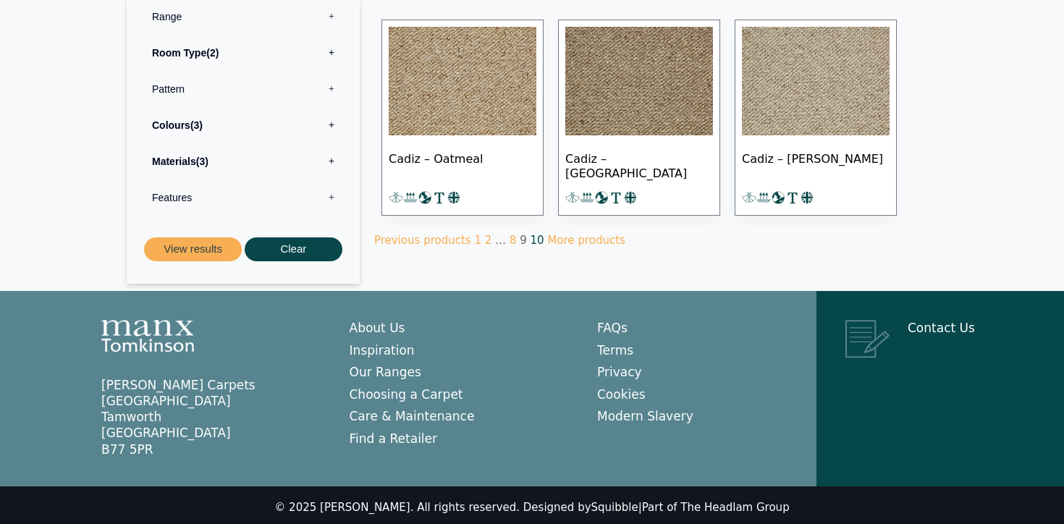
click at [531, 237] on link "10" at bounding box center [538, 240] width 14 height 13
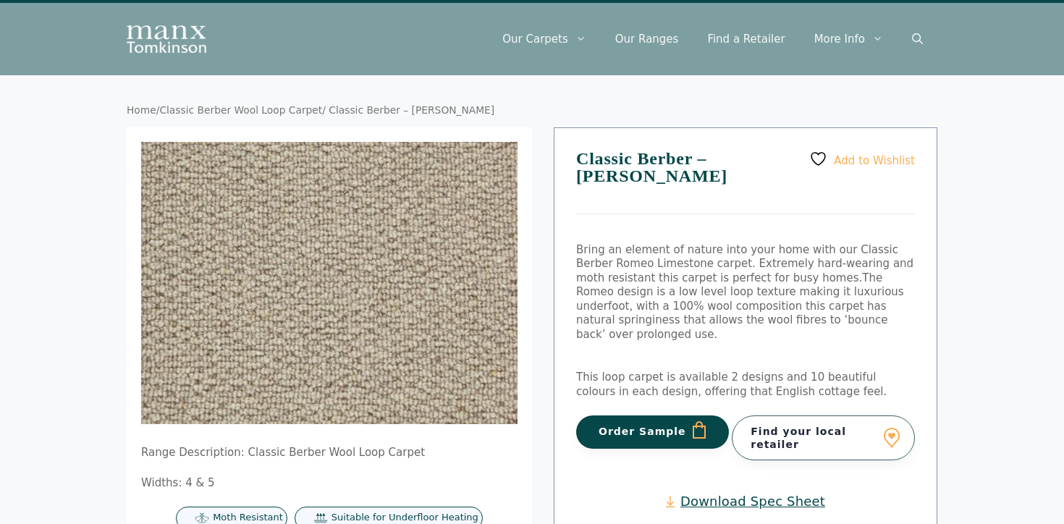
scroll to position [29, 0]
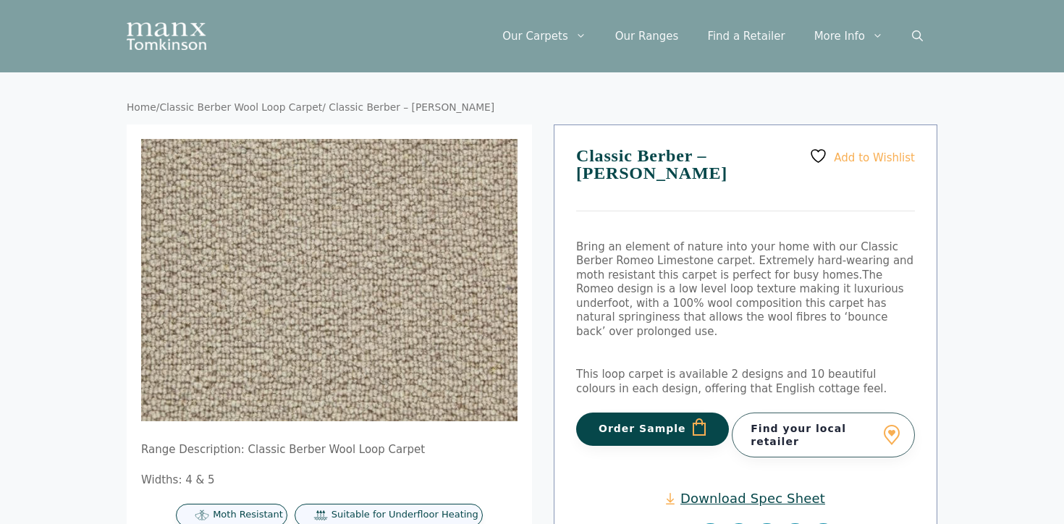
click at [614, 421] on button "Order Sample" at bounding box center [652, 429] width 153 height 33
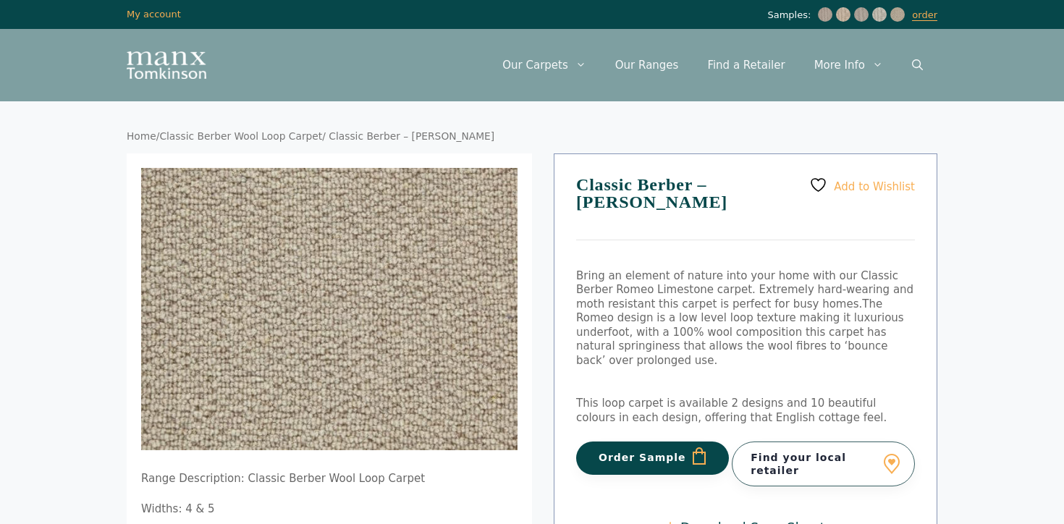
scroll to position [29, 0]
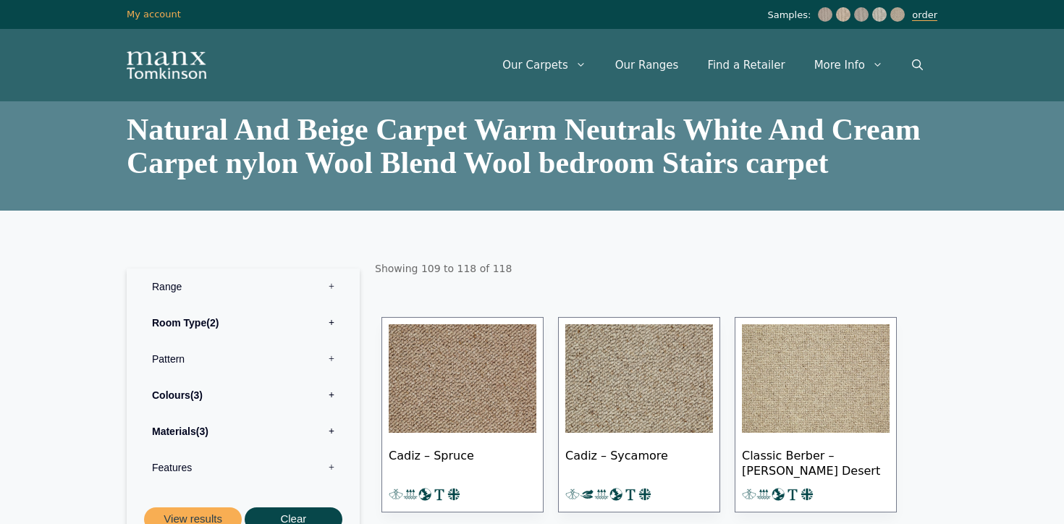
click at [927, 20] on link "order" at bounding box center [924, 15] width 25 height 12
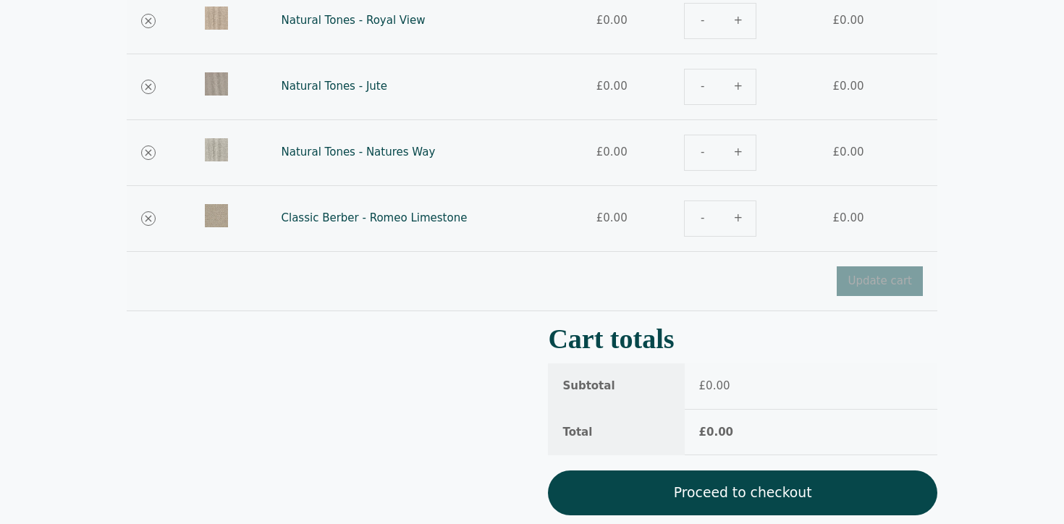
scroll to position [498, 0]
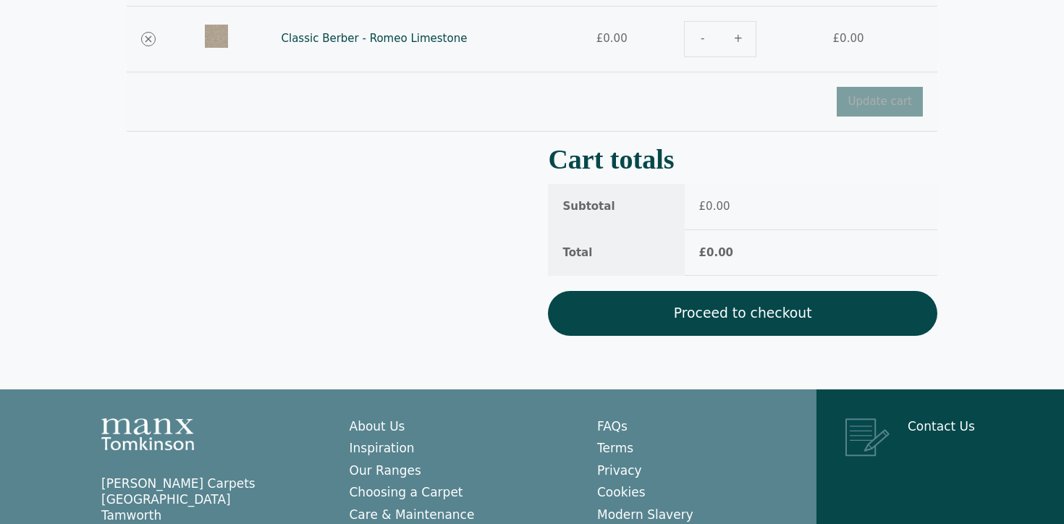
click at [725, 332] on link "Proceed to checkout" at bounding box center [742, 313] width 389 height 45
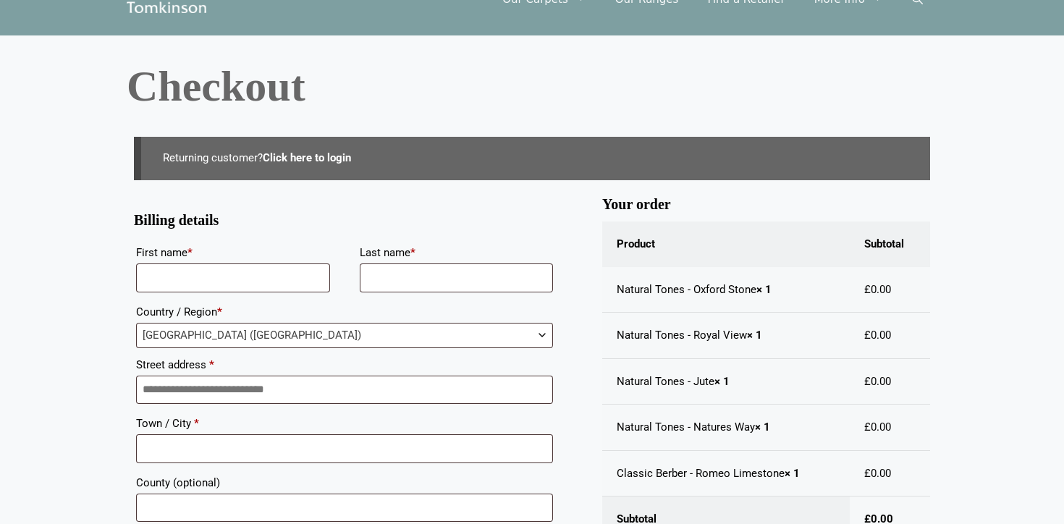
scroll to position [169, 0]
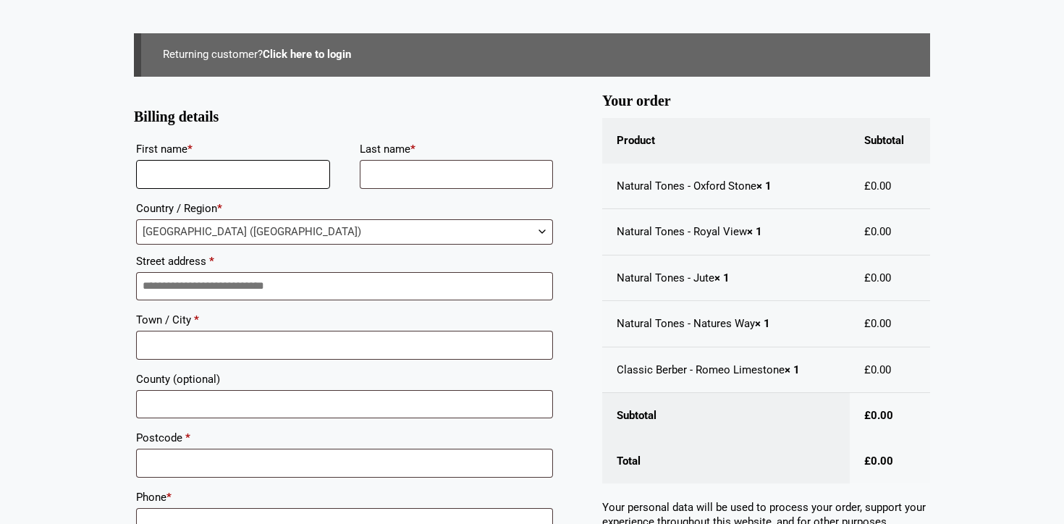
click at [290, 175] on input "First name *" at bounding box center [233, 174] width 194 height 29
type input "*****"
type input "*******"
click at [271, 282] on input "Street address *" at bounding box center [344, 286] width 417 height 29
type input "*"
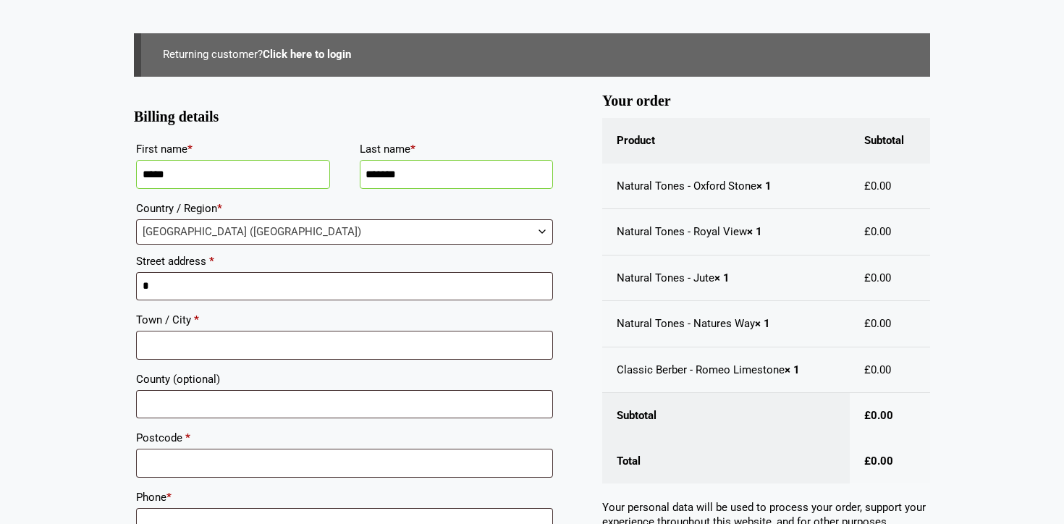
click at [111, 300] on div "**********" at bounding box center [532, 379] width 869 height 895
click at [185, 296] on input "*" at bounding box center [344, 286] width 417 height 29
click at [194, 290] on input "*" at bounding box center [344, 286] width 417 height 29
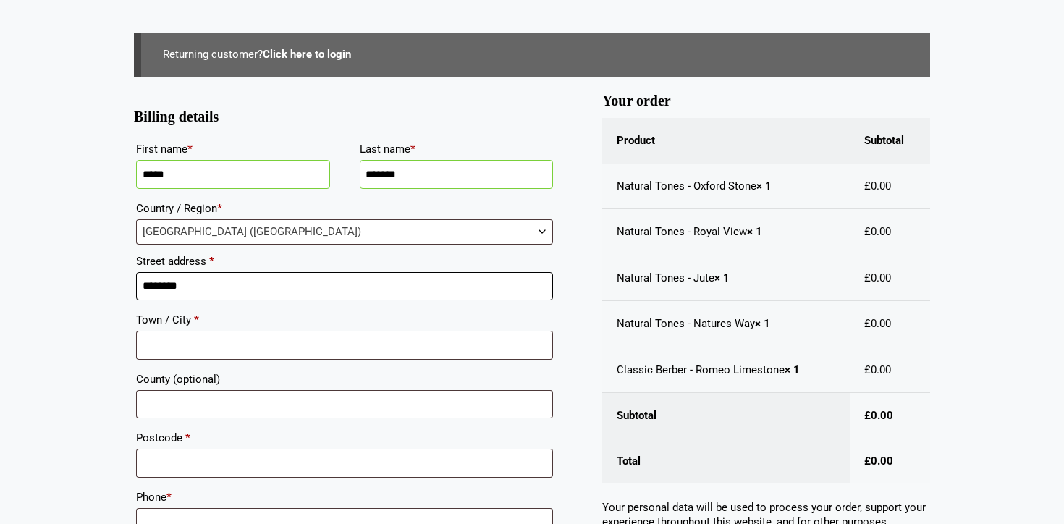
type input "********"
click at [95, 333] on body "Skip to content Samples: order My Account My account Menu Menu Our Carpets View…" at bounding box center [532, 350] width 1064 height 1039
click at [156, 278] on input "********" at bounding box center [344, 286] width 417 height 29
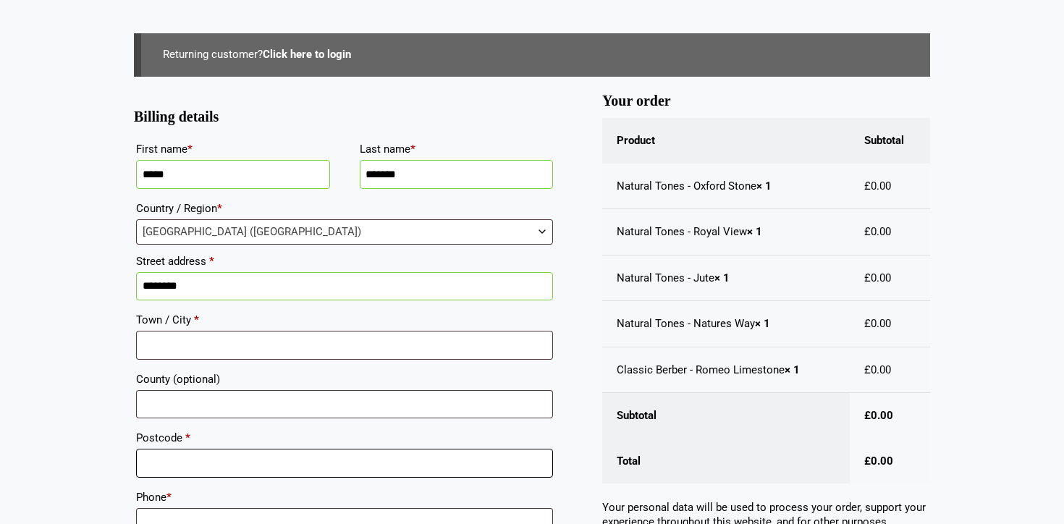
click at [198, 458] on input "Postcode *" at bounding box center [344, 463] width 417 height 29
paste input "********"
type input "********"
click at [172, 295] on input "********" at bounding box center [344, 286] width 417 height 29
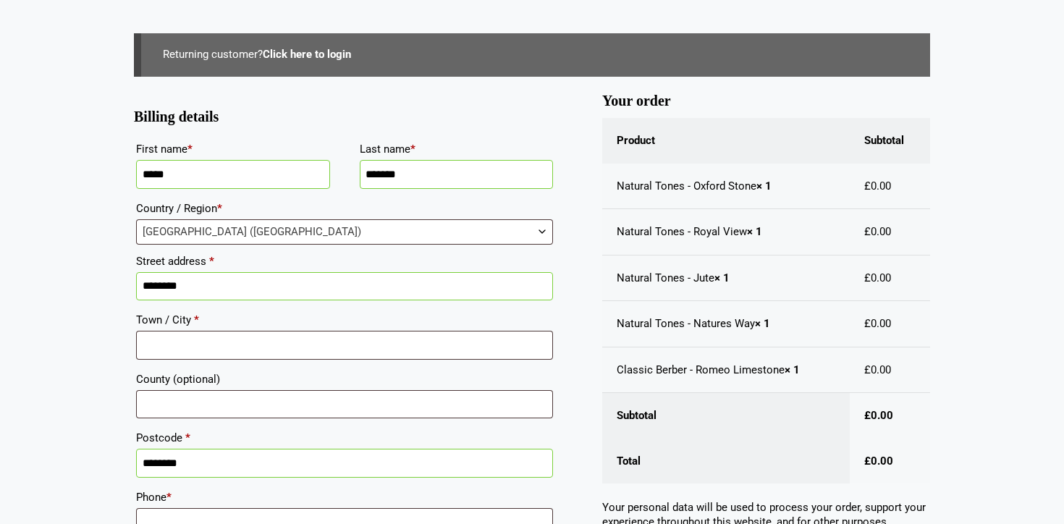
click at [172, 295] on input "********" at bounding box center [344, 286] width 417 height 29
type input "**********"
click at [218, 347] on input "Town / City *" at bounding box center [344, 345] width 417 height 29
type input "**********"
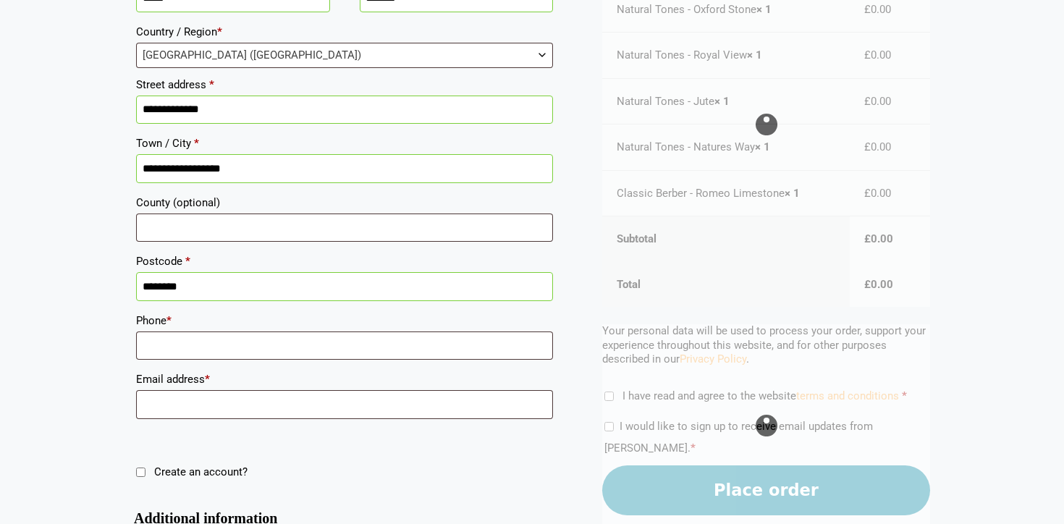
scroll to position [358, 0]
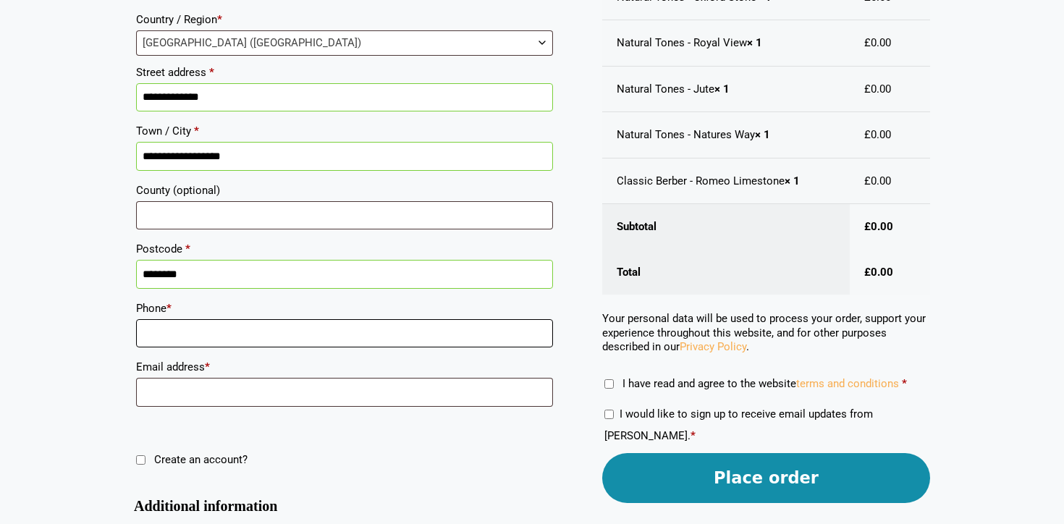
click at [202, 342] on input "Phone *" at bounding box center [344, 333] width 417 height 29
type input "**********"
type input "******"
type input "**********"
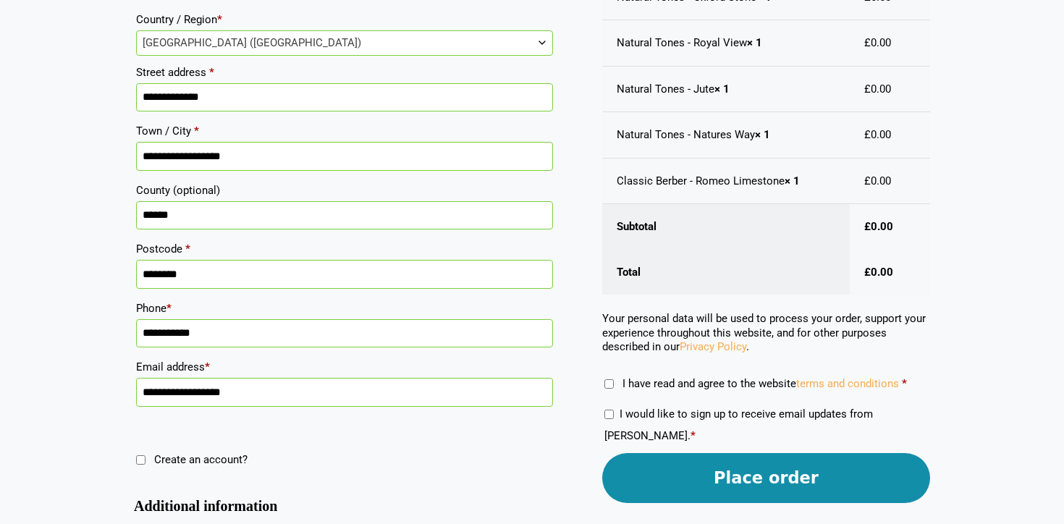
click at [257, 222] on input "******" at bounding box center [344, 215] width 417 height 29
click at [117, 258] on div "**********" at bounding box center [532, 190] width 869 height 895
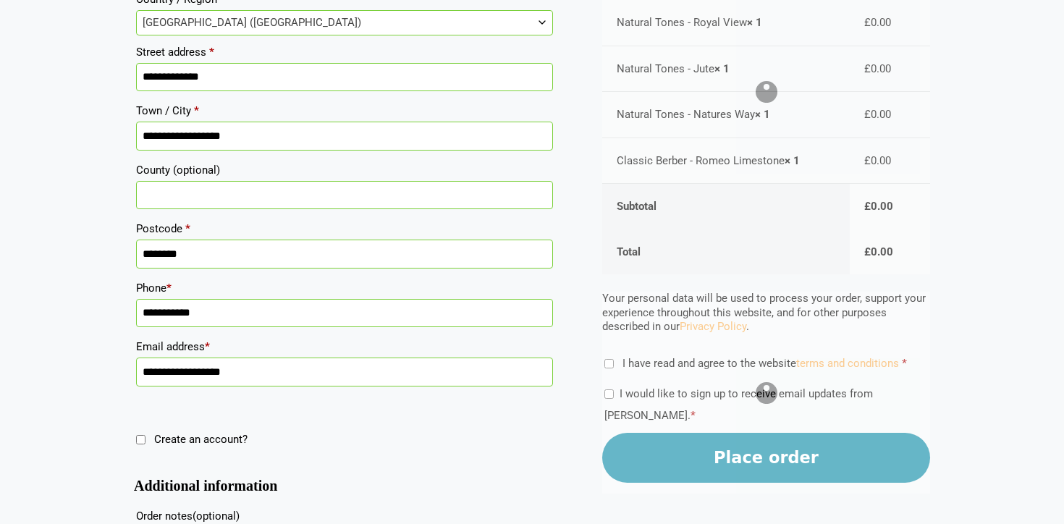
scroll to position [371, 0]
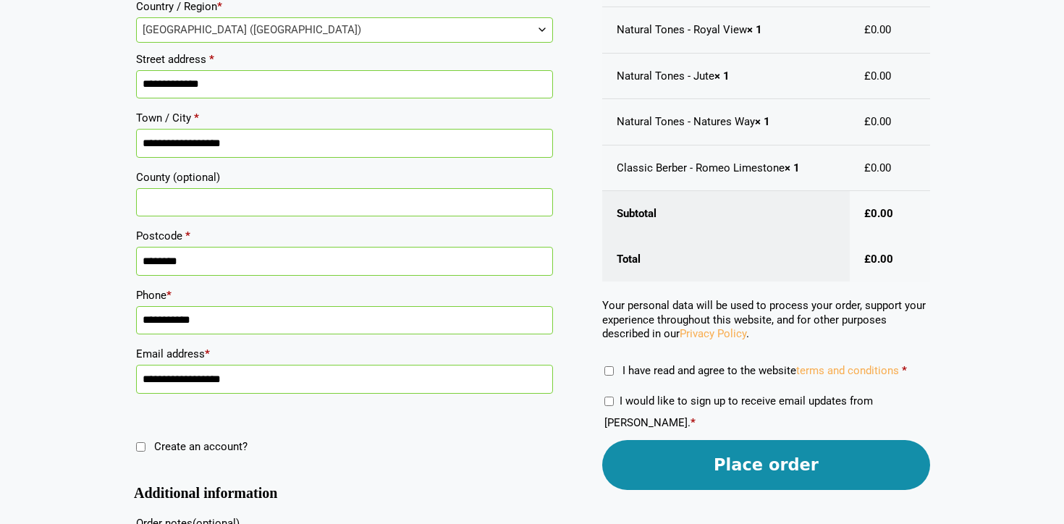
click at [696, 455] on button "Place order" at bounding box center [766, 465] width 328 height 50
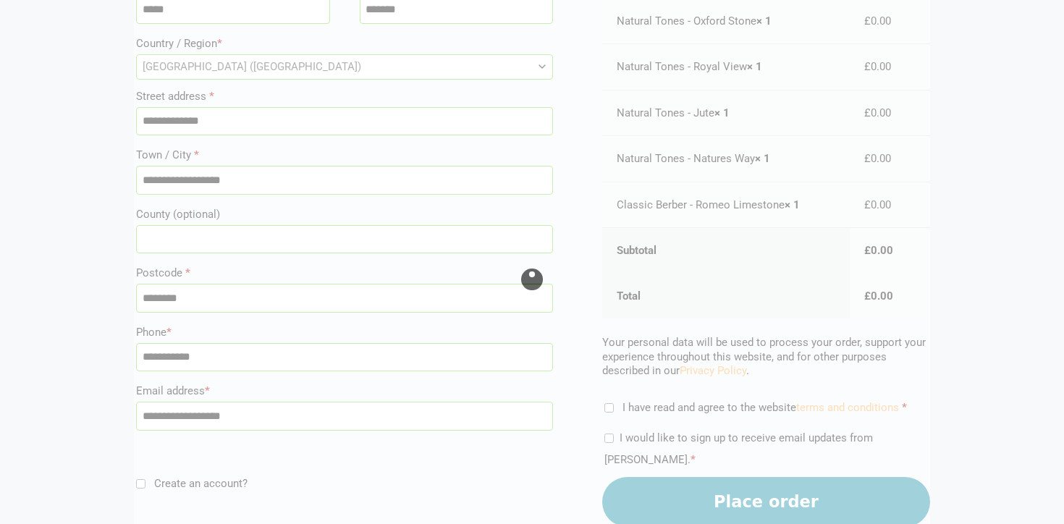
scroll to position [259, 0]
